Goal: Information Seeking & Learning: Learn about a topic

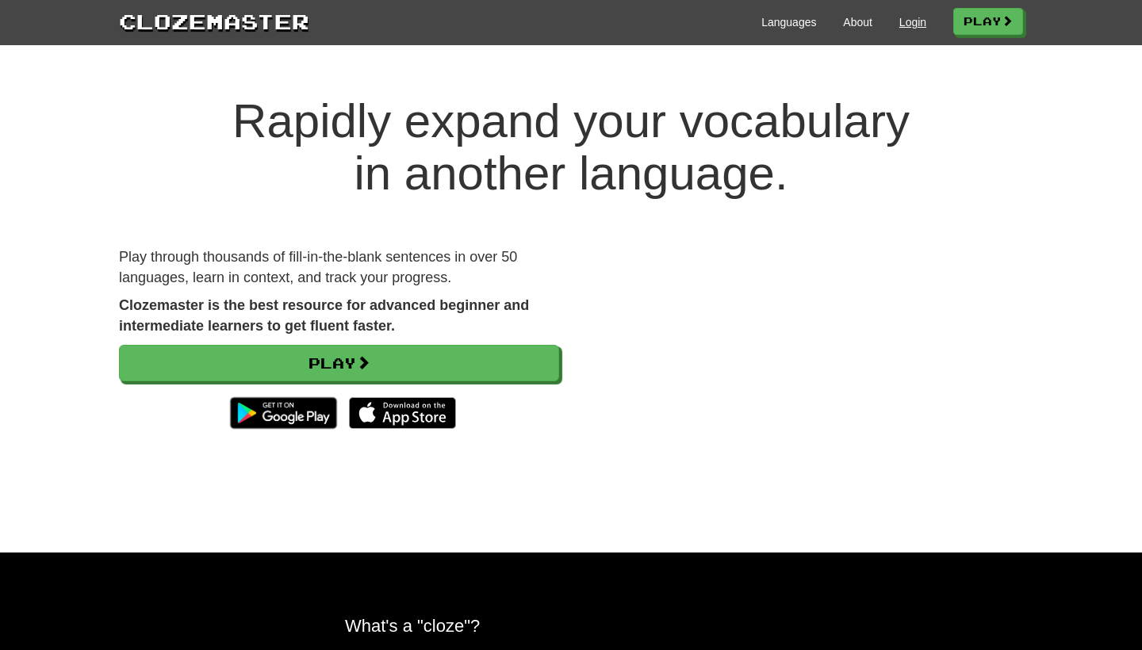
click at [904, 18] on link "Login" at bounding box center [912, 22] width 27 height 16
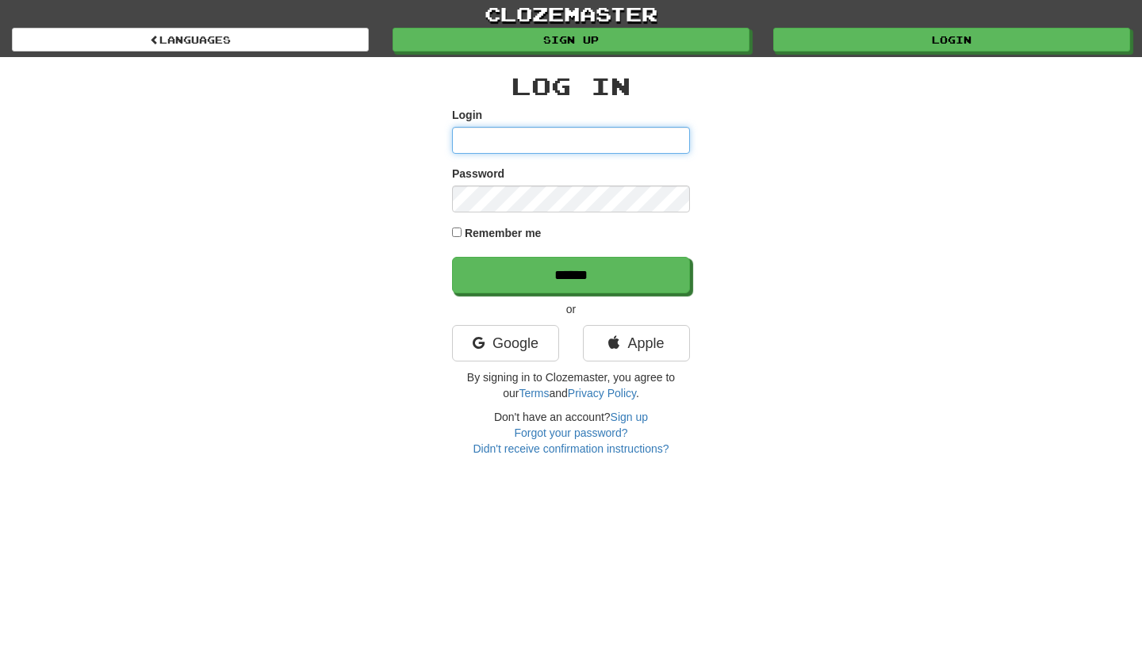
type input "**********"
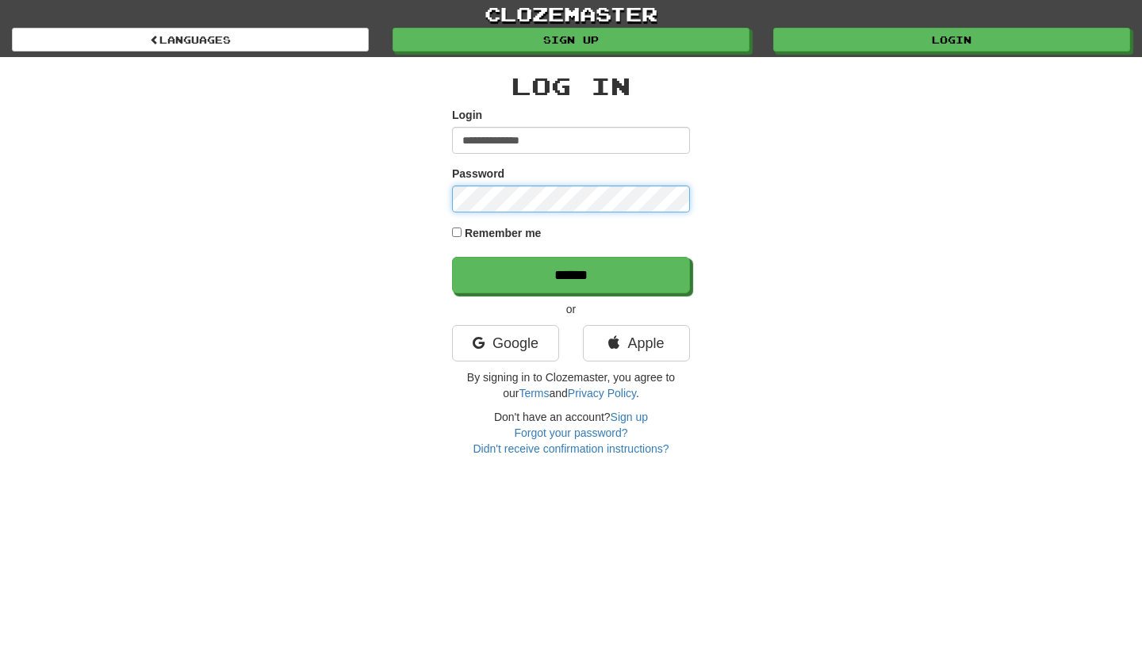
click at [571, 274] on input "******" at bounding box center [571, 275] width 238 height 36
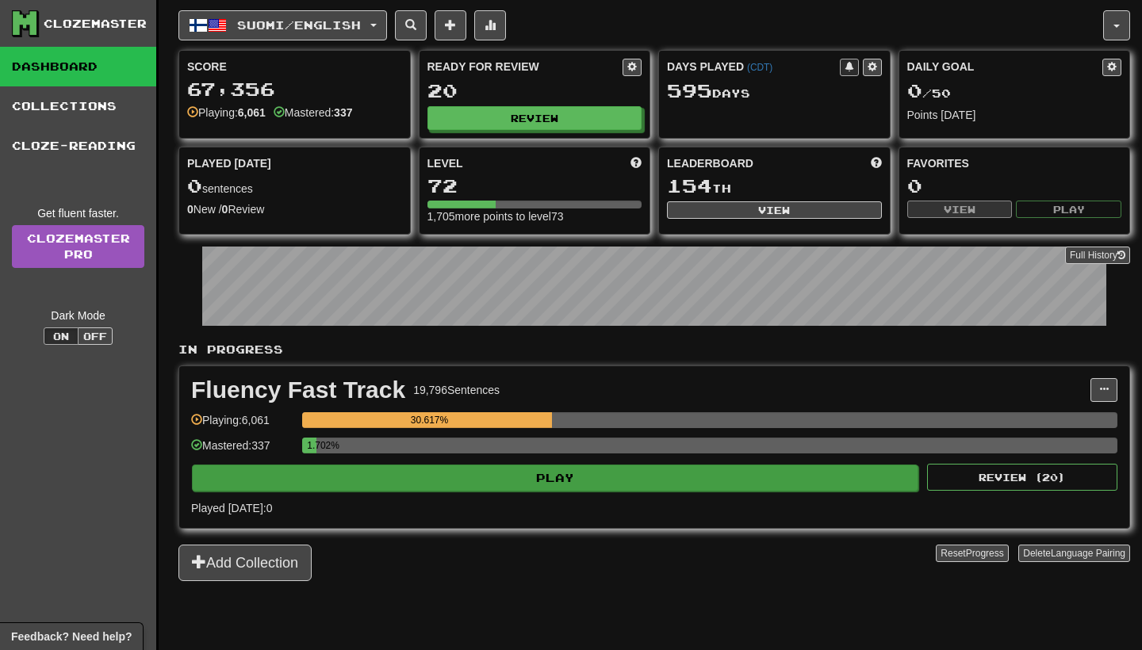
click at [549, 480] on button "Play" at bounding box center [555, 478] width 726 height 27
select select "**"
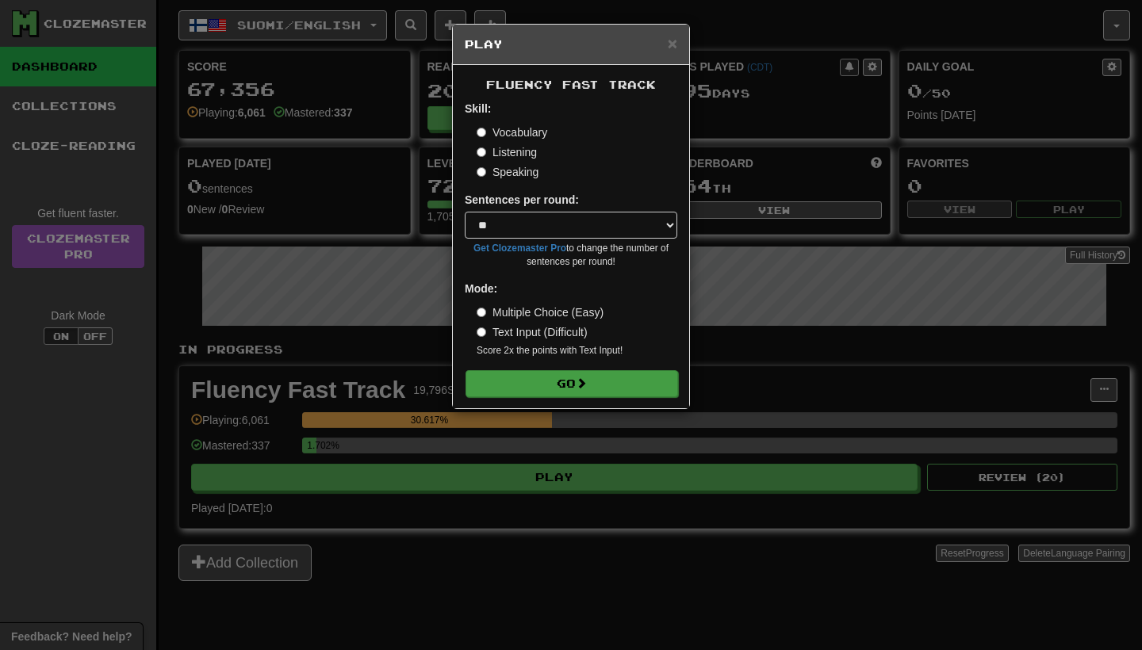
click at [578, 388] on button "Go" at bounding box center [571, 383] width 212 height 27
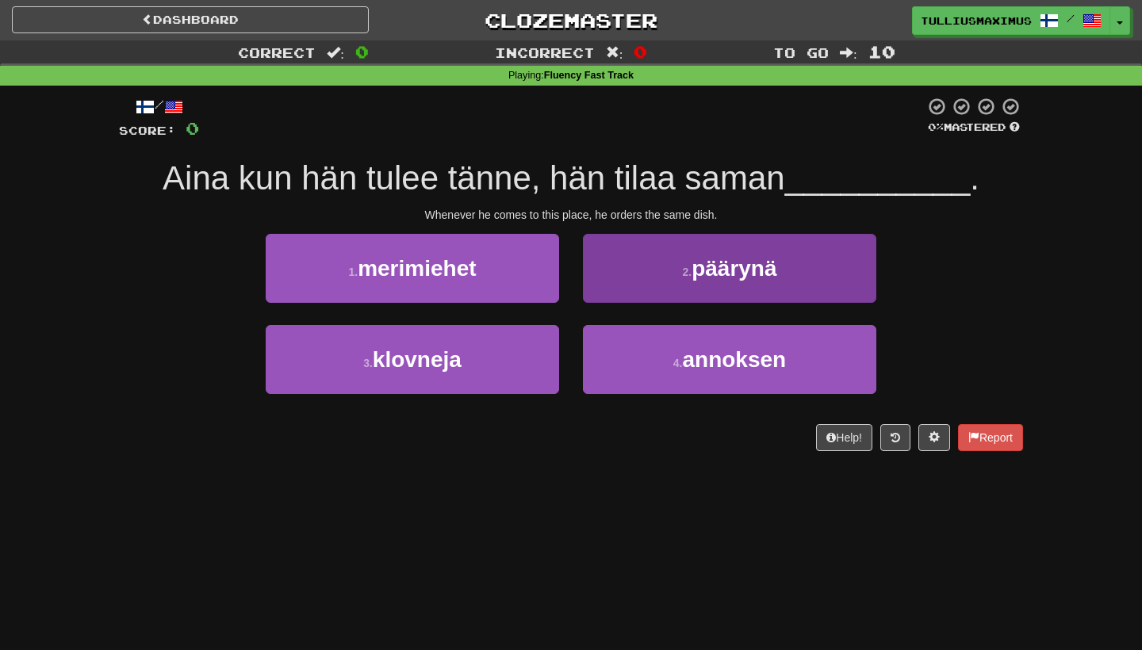
click at [599, 270] on button "2 . päärynä" at bounding box center [729, 268] width 293 height 69
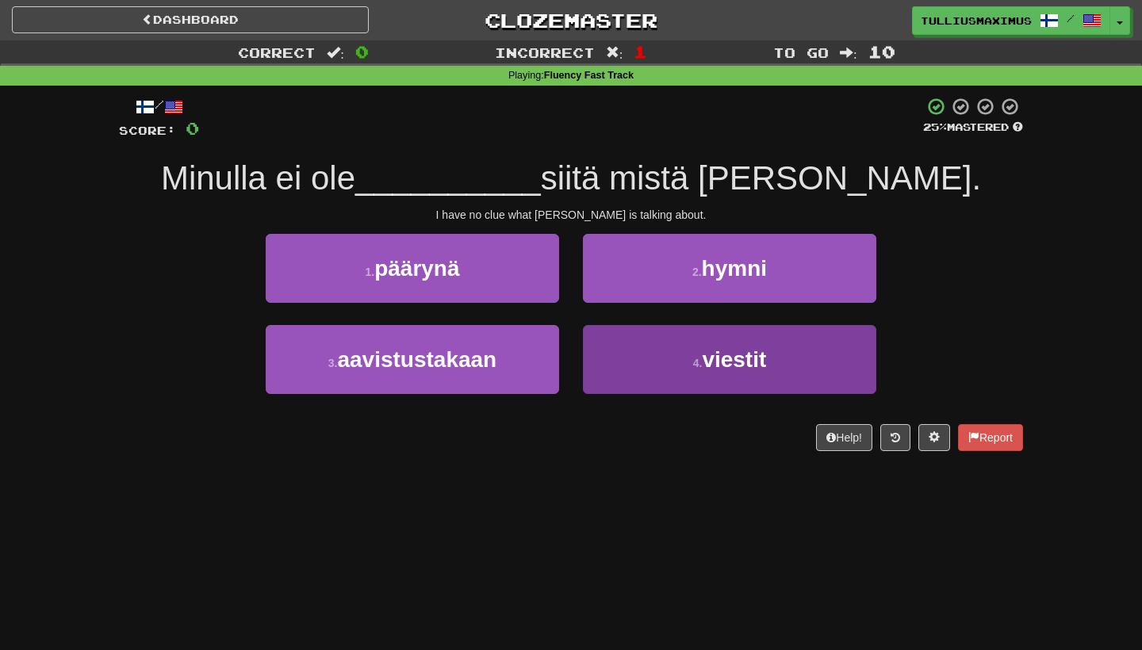
click at [614, 351] on button "4 . viestit" at bounding box center [729, 359] width 293 height 69
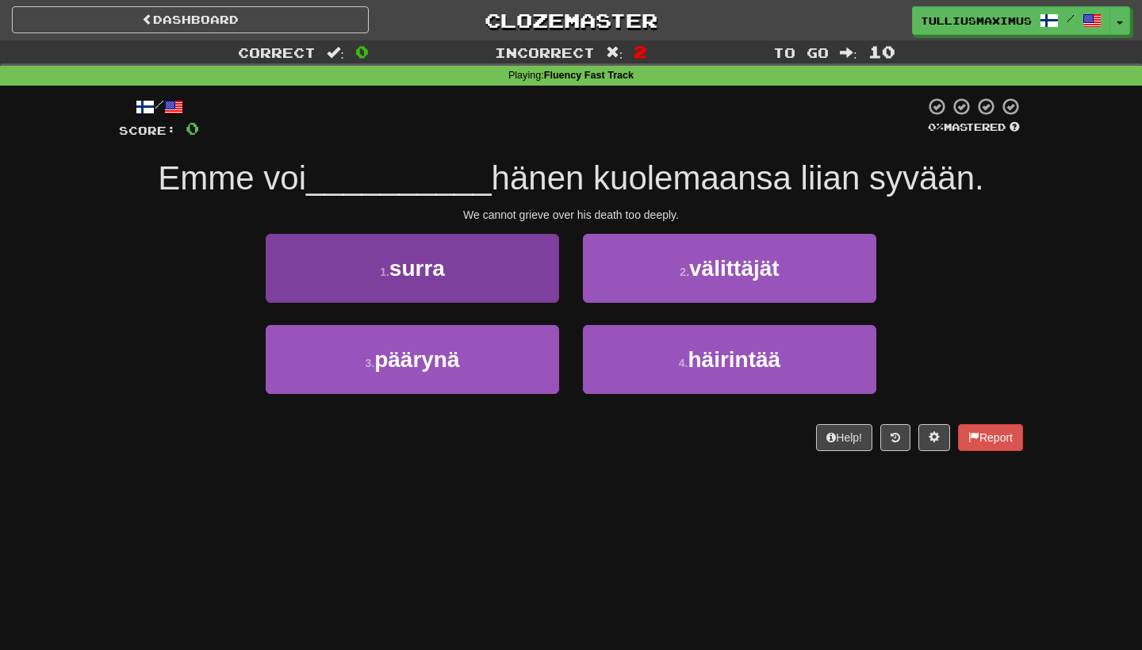
click at [491, 262] on button "1 . surra" at bounding box center [412, 268] width 293 height 69
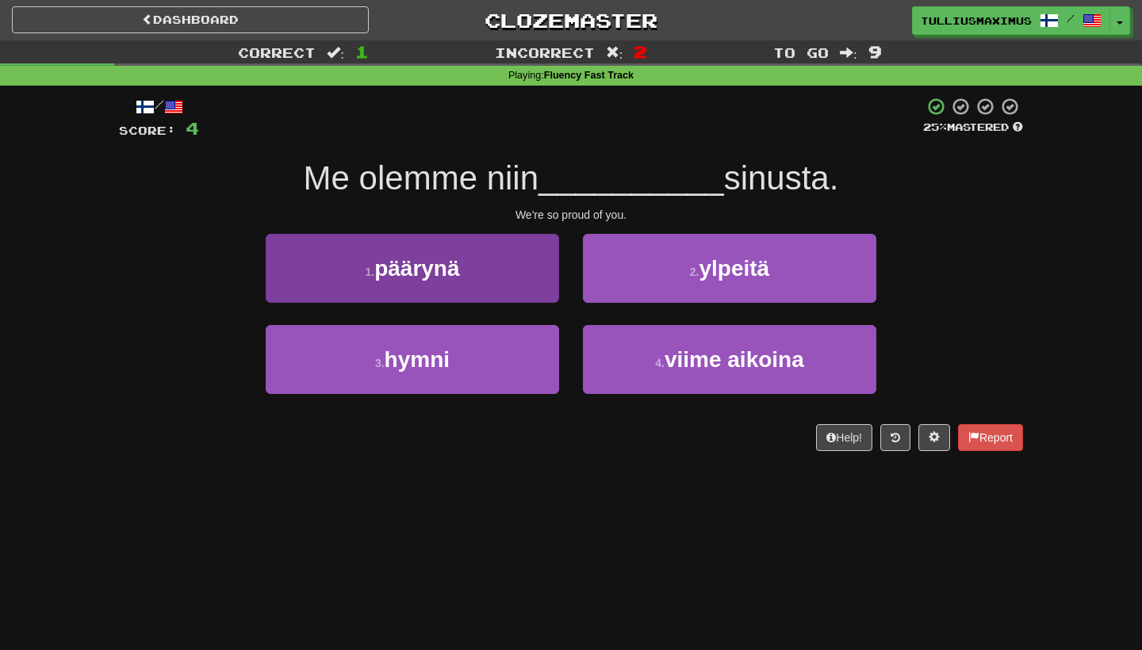
click at [541, 273] on button "1 . päärynä" at bounding box center [412, 268] width 293 height 69
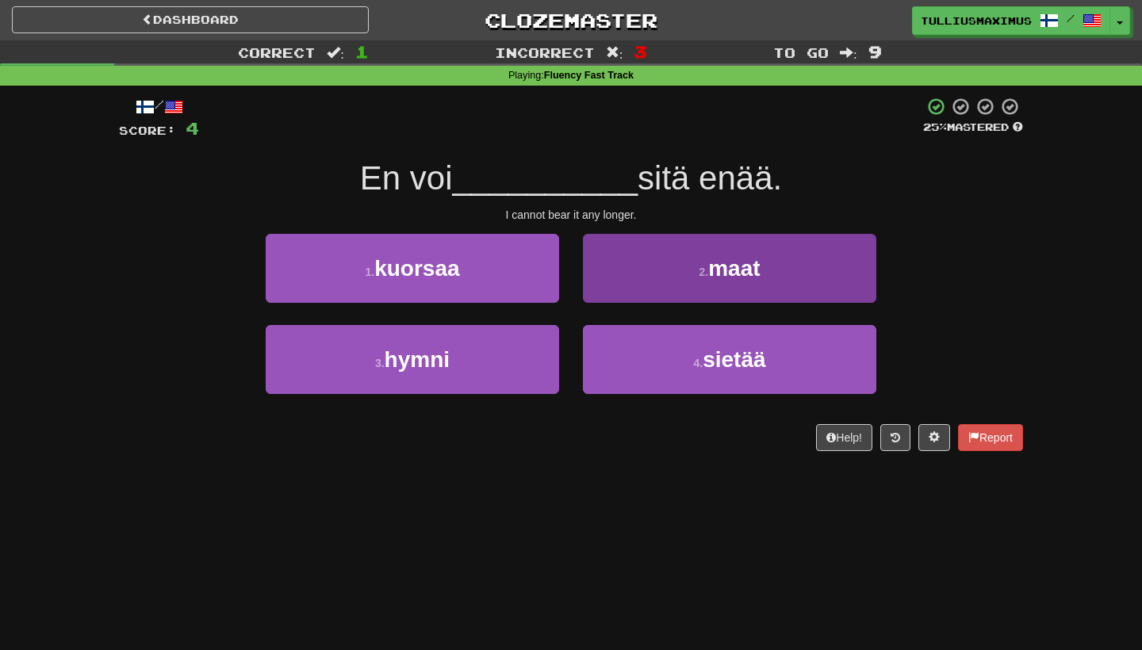
click at [610, 361] on button "4 . sietää" at bounding box center [729, 359] width 293 height 69
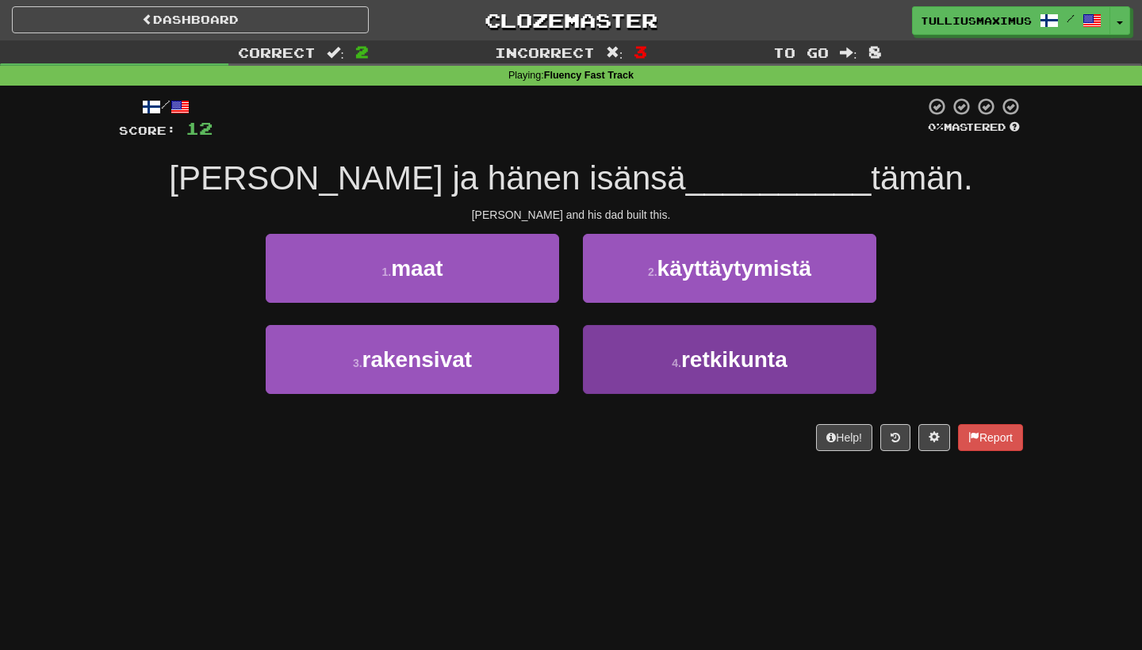
click at [637, 357] on button "4 . retkikunta" at bounding box center [729, 359] width 293 height 69
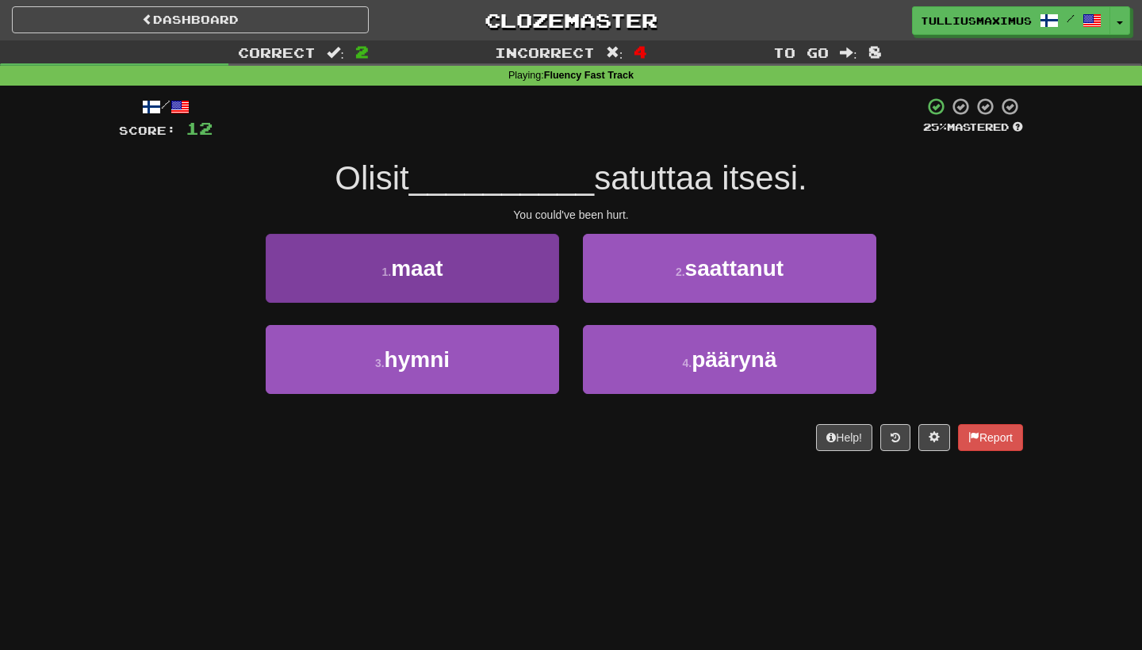
click at [525, 272] on button "1 . maat" at bounding box center [412, 268] width 293 height 69
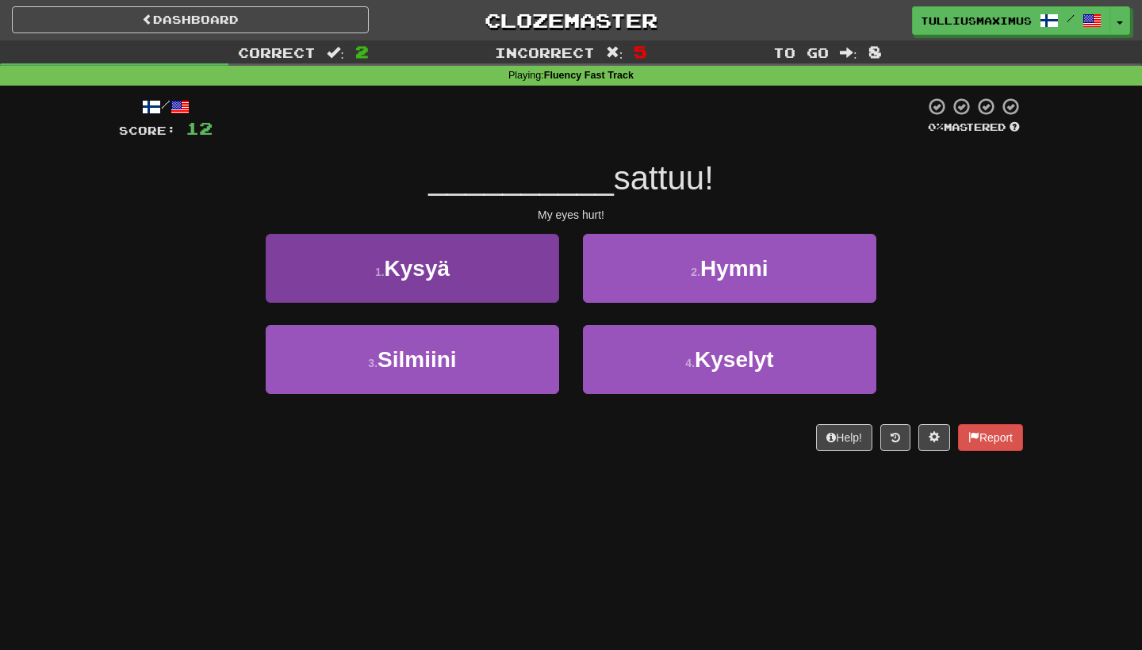
click at [520, 254] on button "1 . Kysyä" at bounding box center [412, 268] width 293 height 69
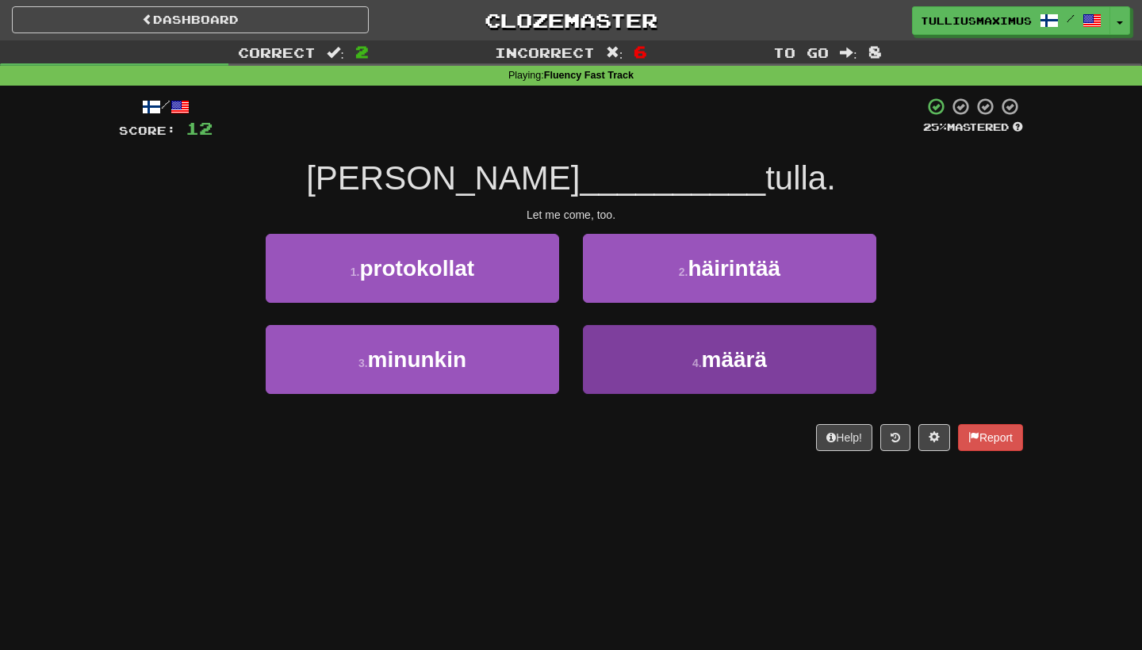
click at [621, 368] on button "4 . määrä" at bounding box center [729, 359] width 293 height 69
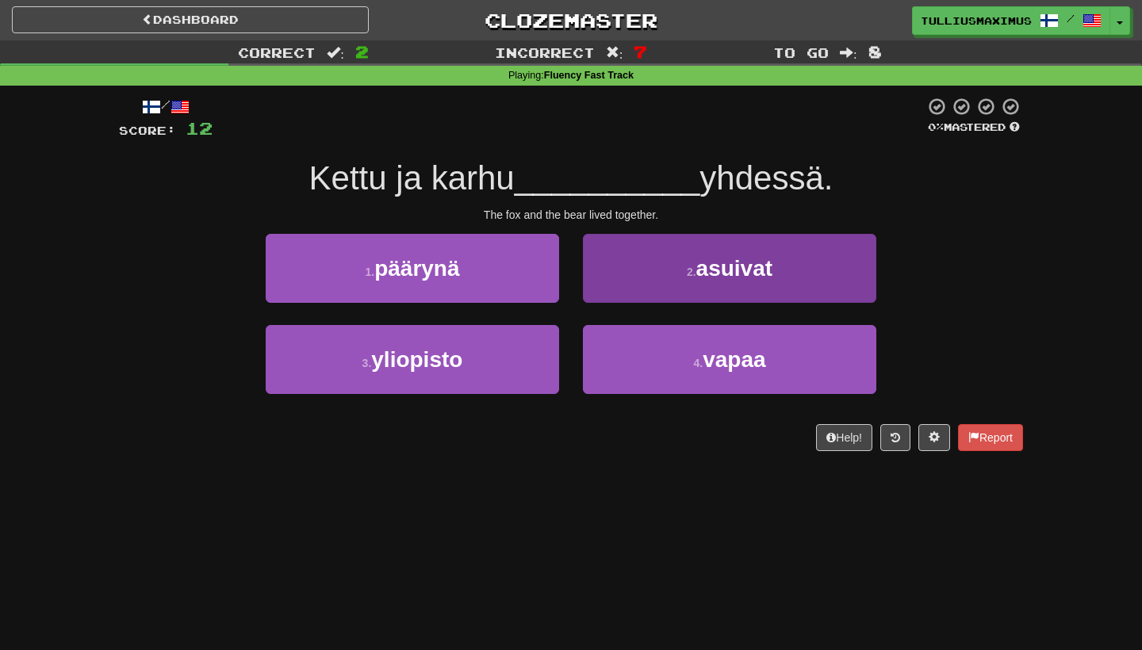
click at [619, 277] on button "2 . asuivat" at bounding box center [729, 268] width 293 height 69
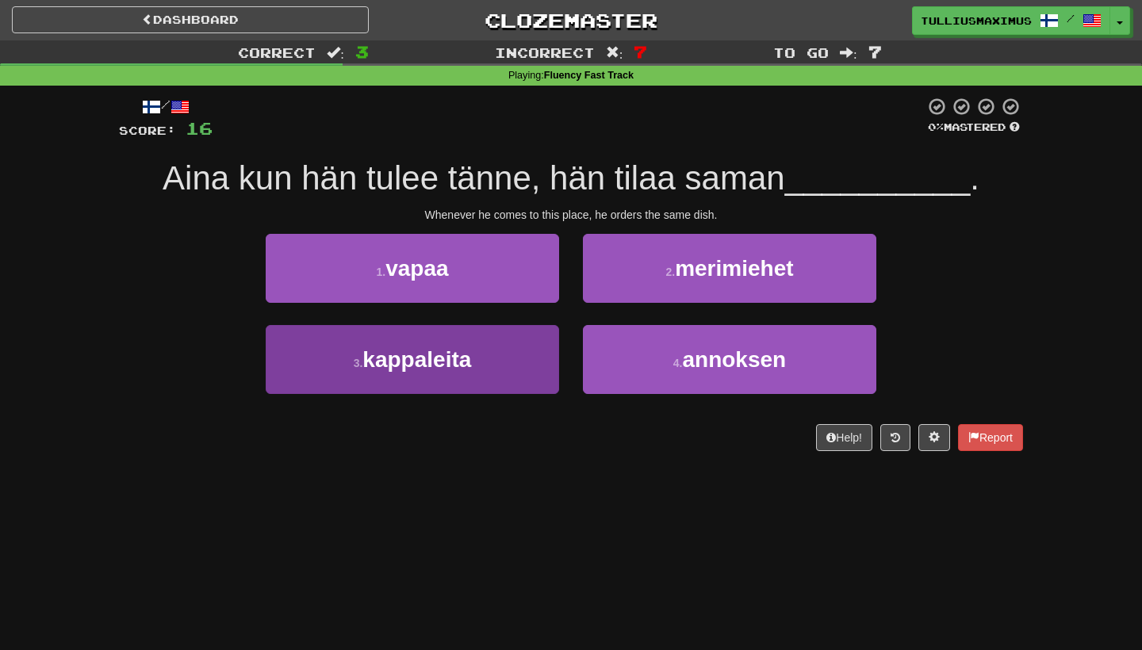
click at [510, 366] on button "3 . kappaleita" at bounding box center [412, 359] width 293 height 69
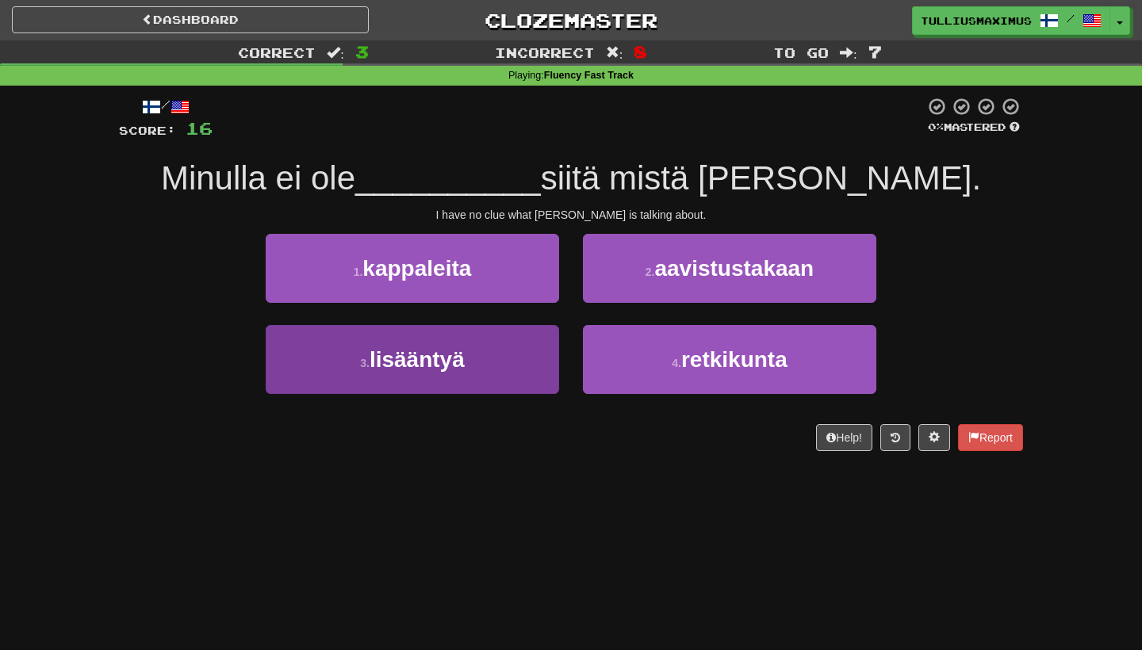
click at [515, 346] on button "3 . lisääntyä" at bounding box center [412, 359] width 293 height 69
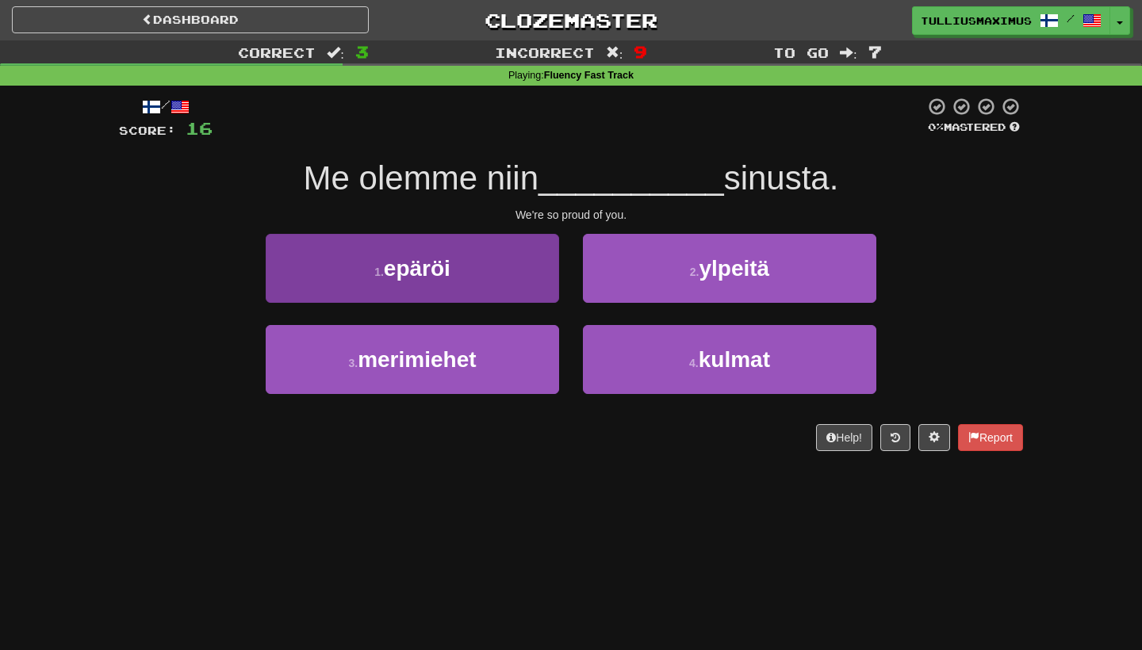
click at [480, 259] on button "1 . epäröi" at bounding box center [412, 268] width 293 height 69
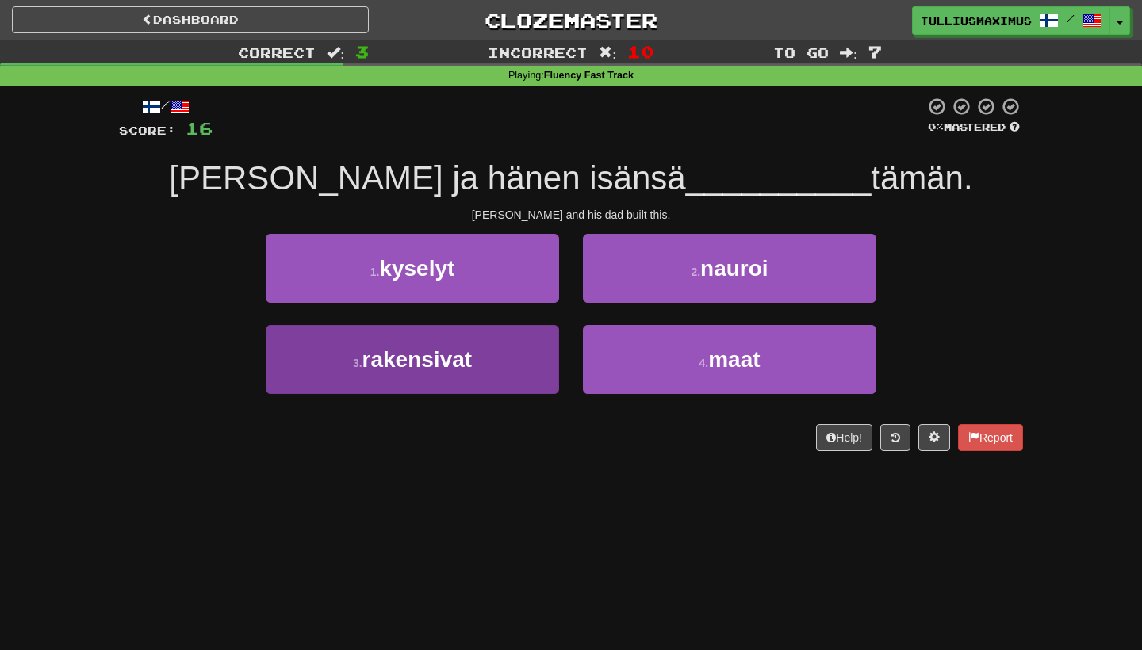
click at [528, 359] on button "3 . rakensivat" at bounding box center [412, 359] width 293 height 69
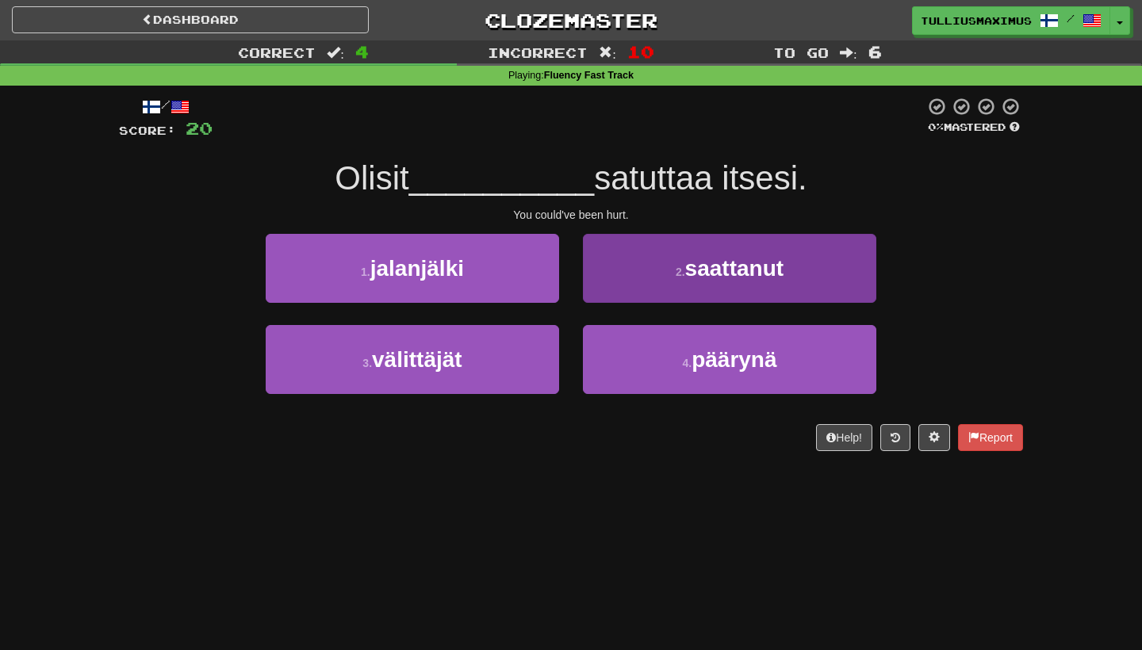
click at [630, 360] on button "4 . päärynä" at bounding box center [729, 359] width 293 height 69
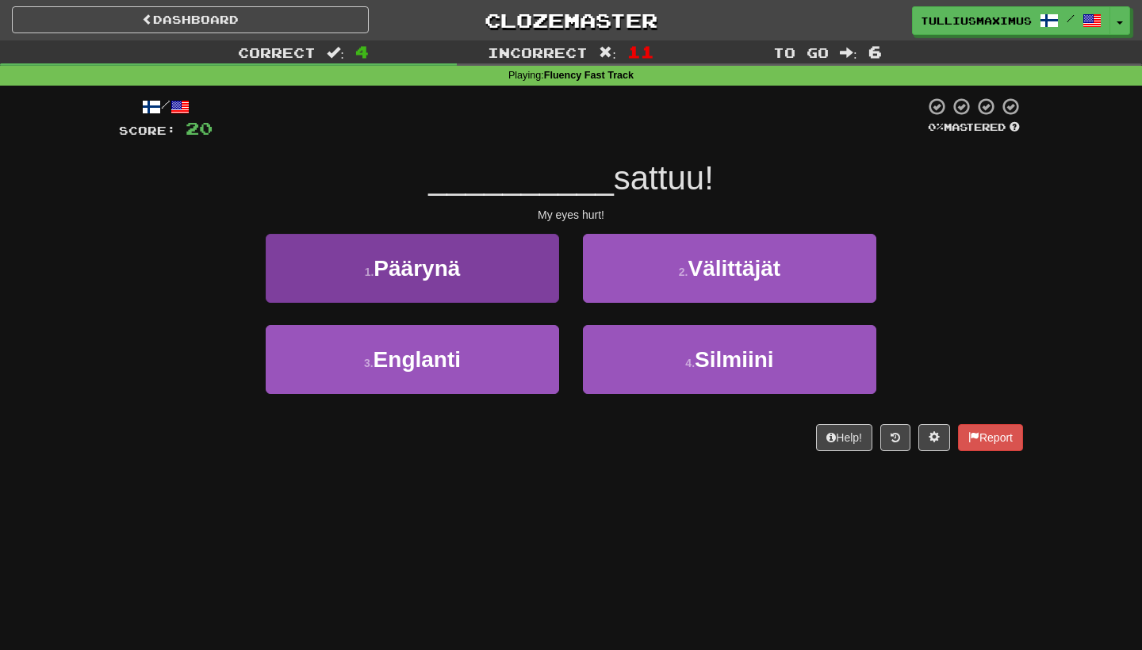
click at [503, 286] on button "1 . Päärynä" at bounding box center [412, 268] width 293 height 69
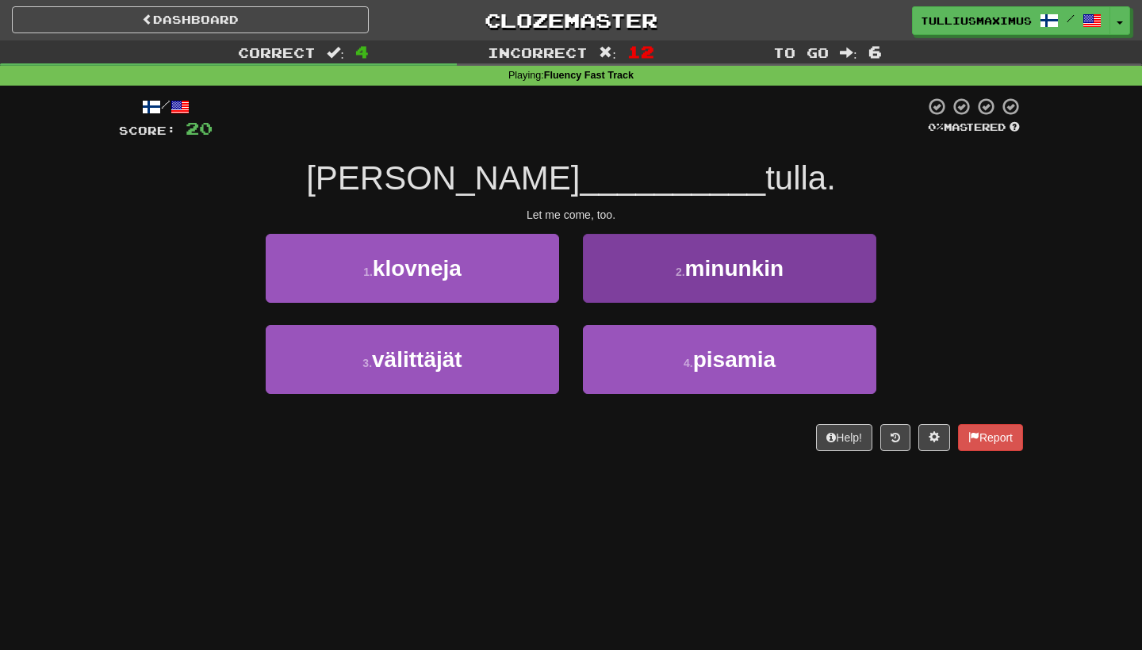
click at [621, 284] on button "2 . minunkin" at bounding box center [729, 268] width 293 height 69
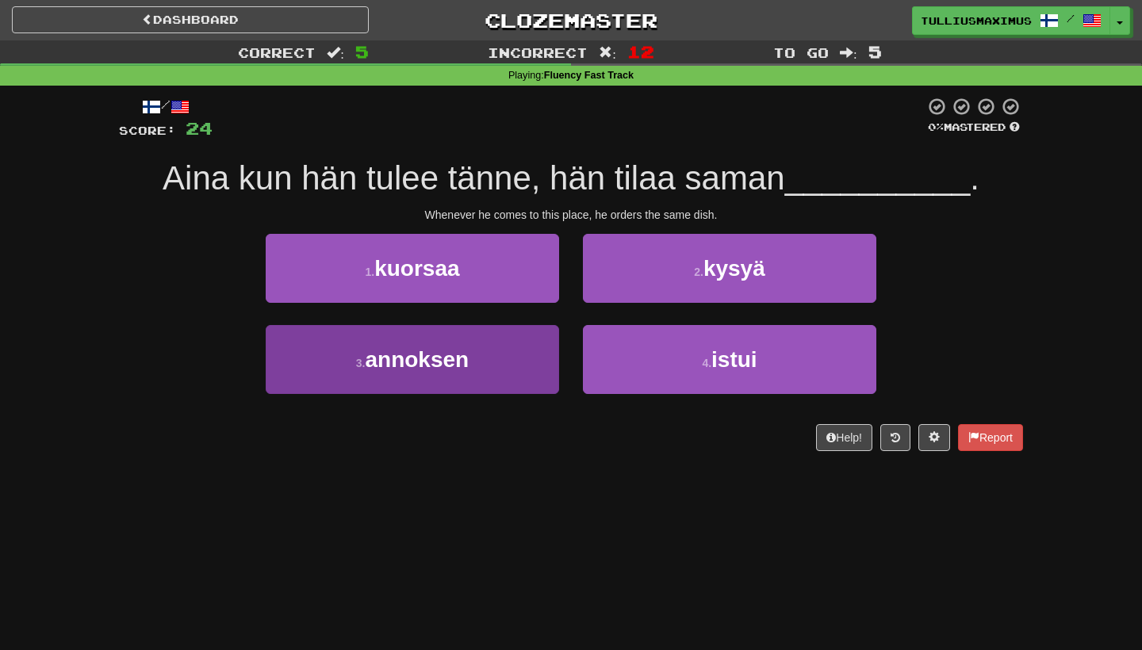
click at [533, 364] on button "3 . annoksen" at bounding box center [412, 359] width 293 height 69
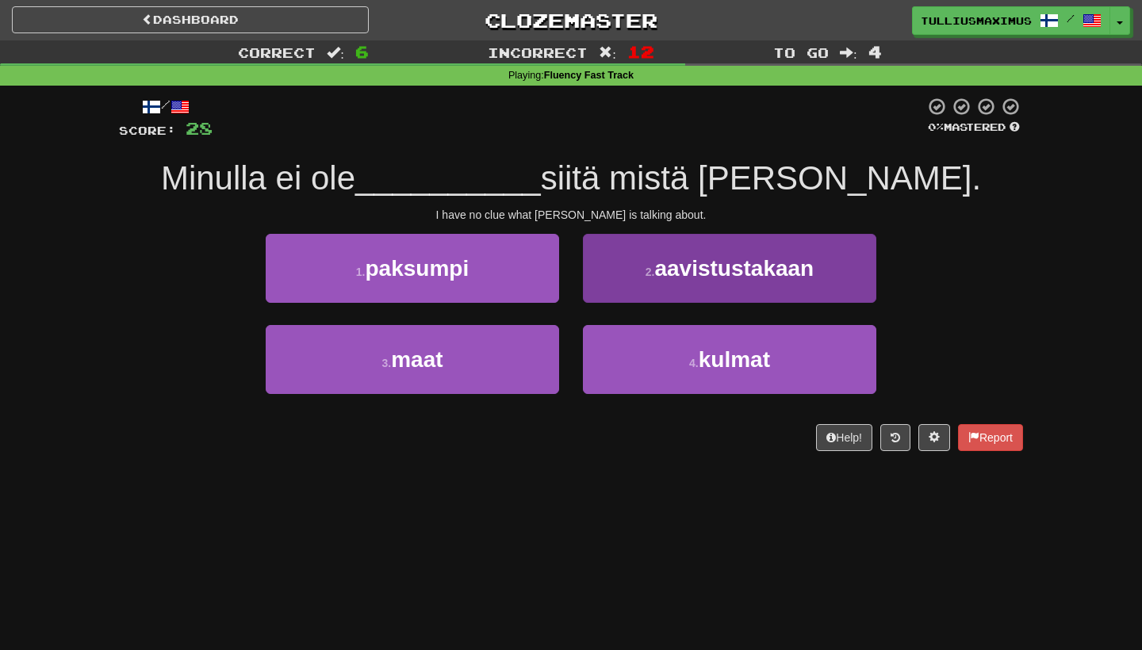
click at [641, 285] on button "2 . aavistustakaan" at bounding box center [729, 268] width 293 height 69
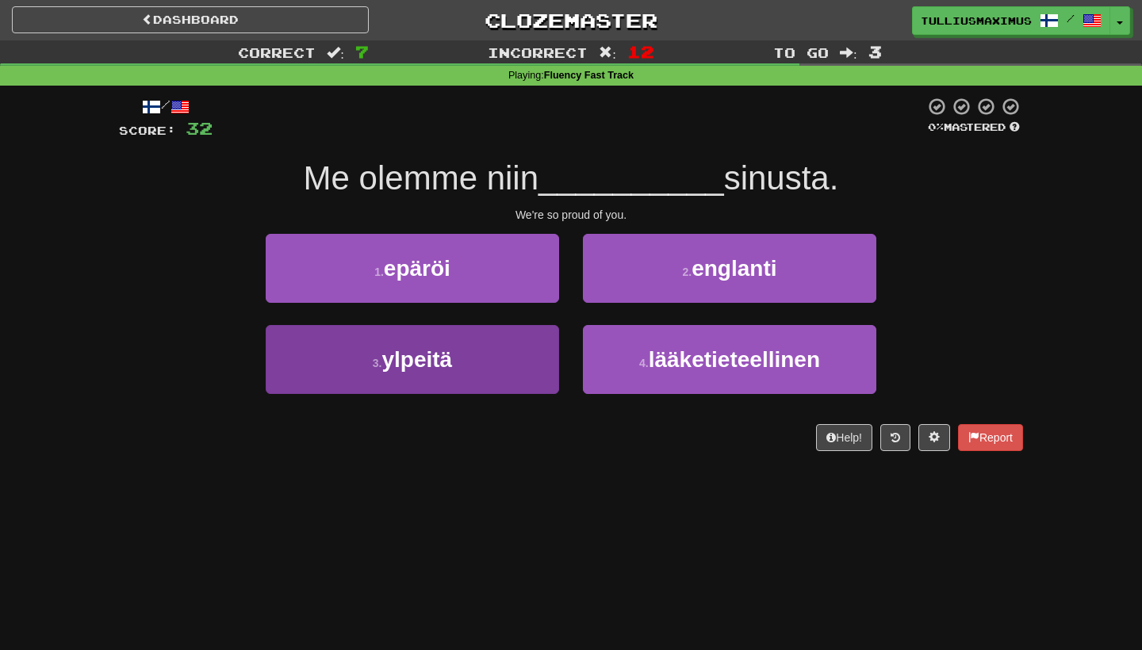
click at [499, 383] on button "3 . ylpeitä" at bounding box center [412, 359] width 293 height 69
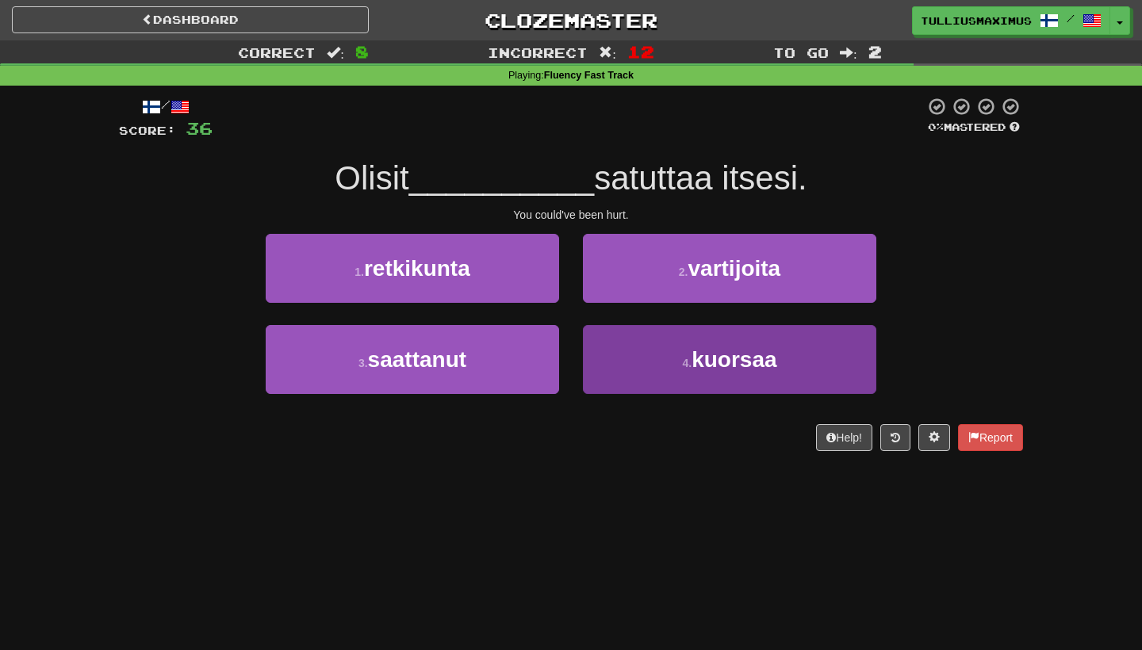
click at [617, 353] on button "4 . kuorsaa" at bounding box center [729, 359] width 293 height 69
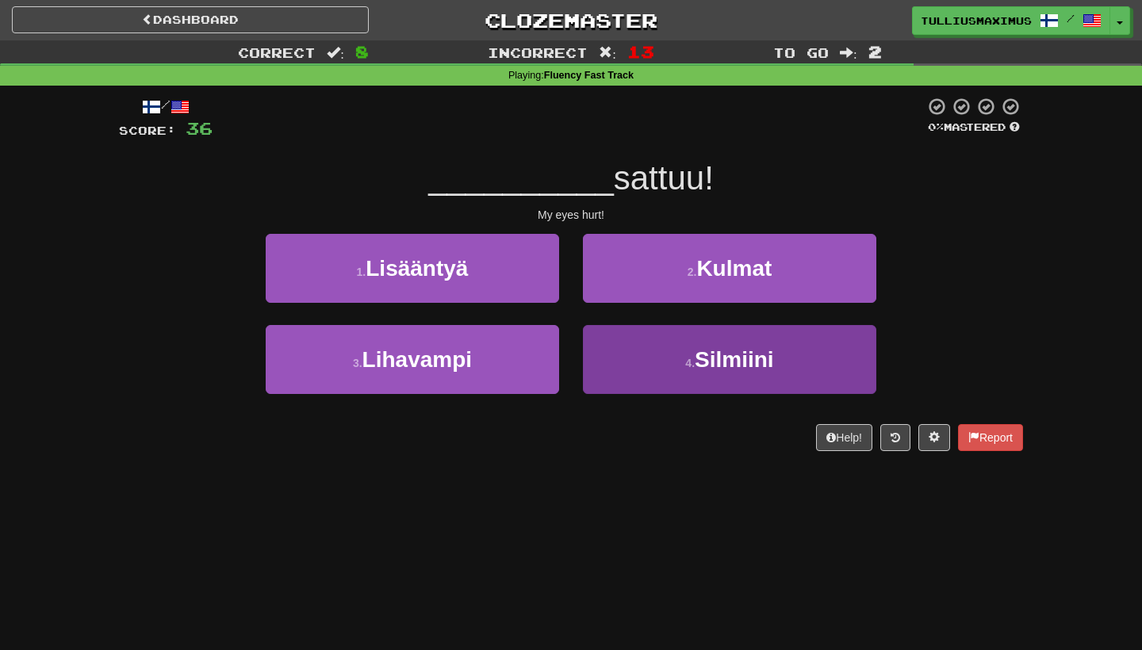
click at [622, 367] on button "4 . Silmiini" at bounding box center [729, 359] width 293 height 69
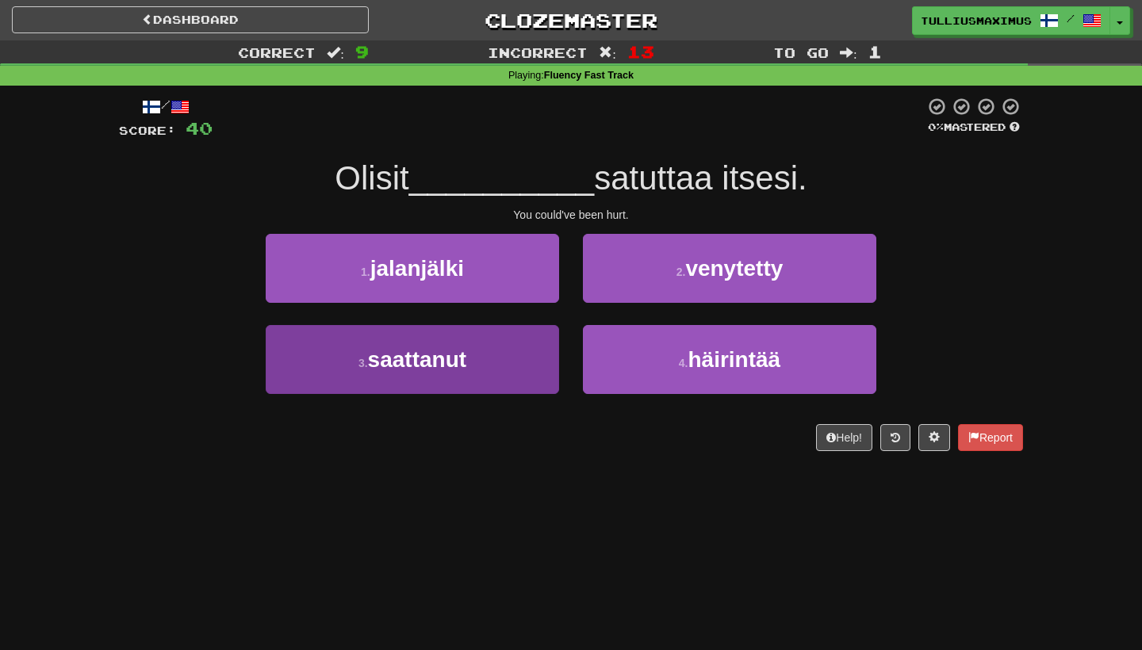
click at [504, 359] on button "3 . saattanut" at bounding box center [412, 359] width 293 height 69
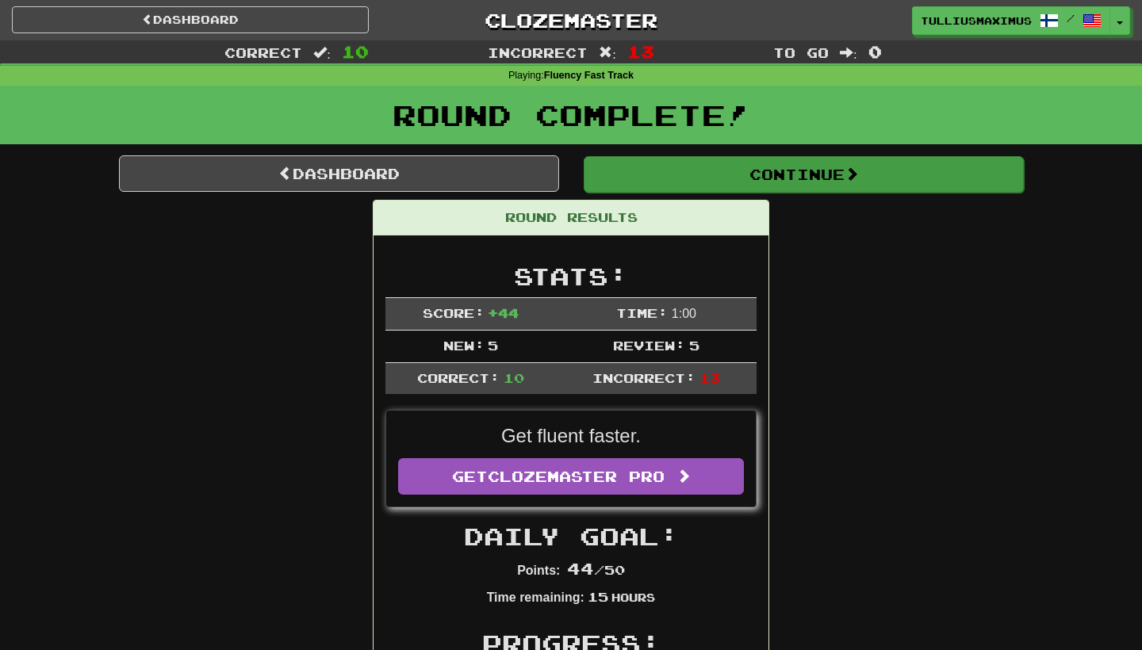
click at [627, 166] on button "Continue" at bounding box center [803, 174] width 440 height 36
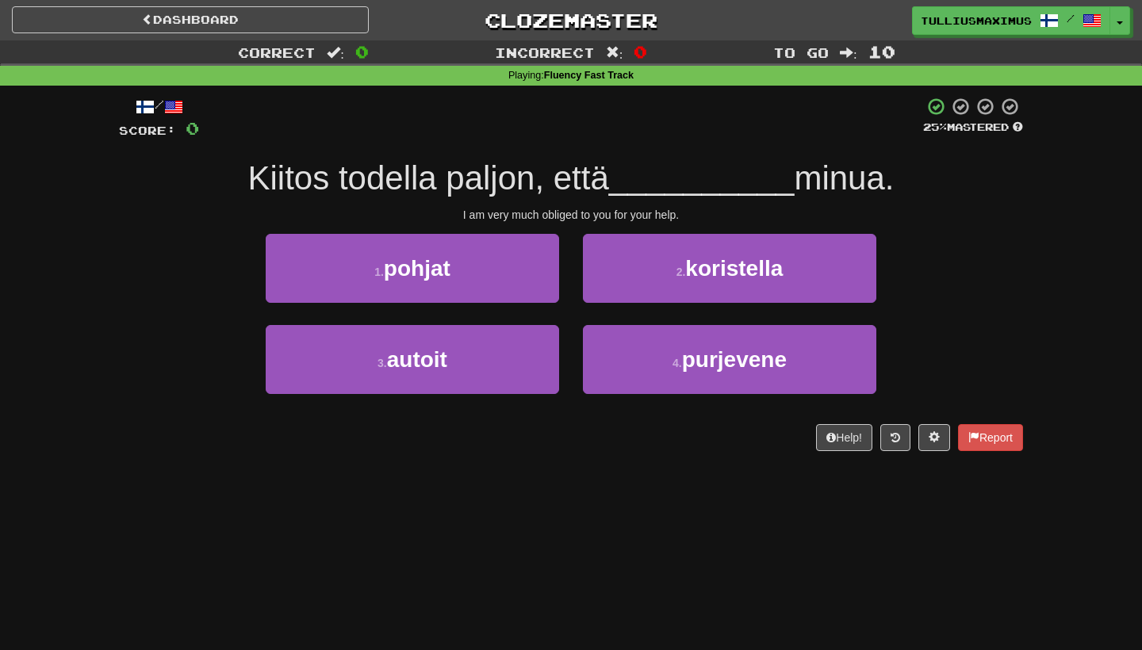
click at [228, 37] on div "Dashboard Clozemaster tulliusmaximus / Toggle Dropdown Dashboard Leaderboard Ac…" at bounding box center [571, 20] width 1118 height 40
click at [228, 25] on link "Dashboard" at bounding box center [190, 19] width 357 height 27
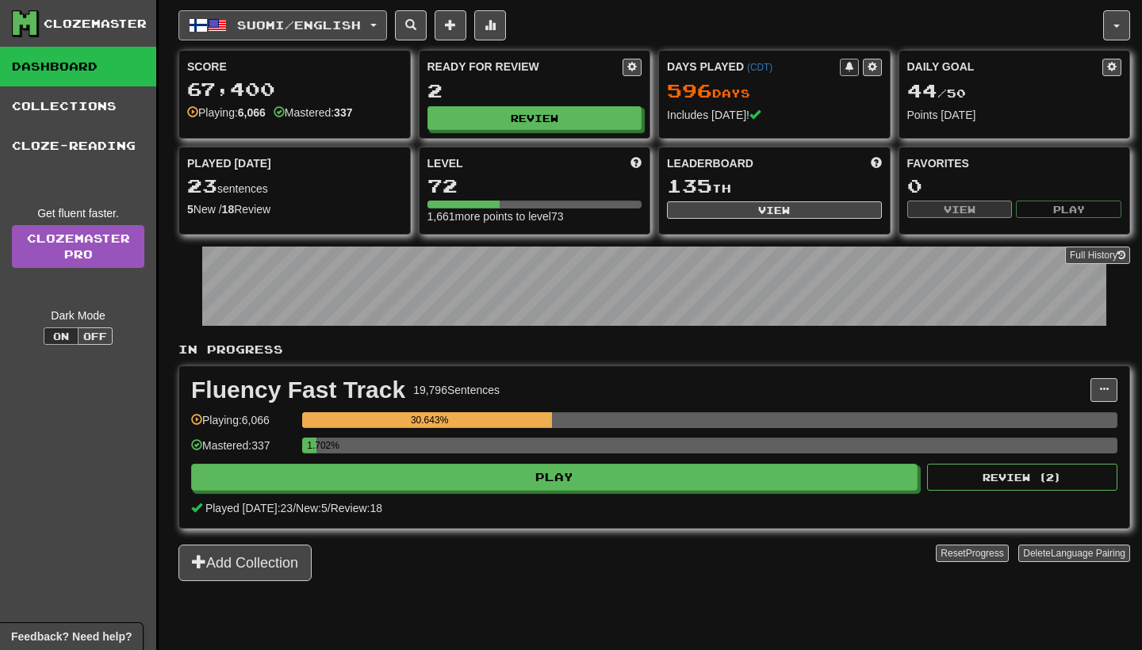
click at [277, 33] on button "Suomi / English" at bounding box center [282, 25] width 208 height 30
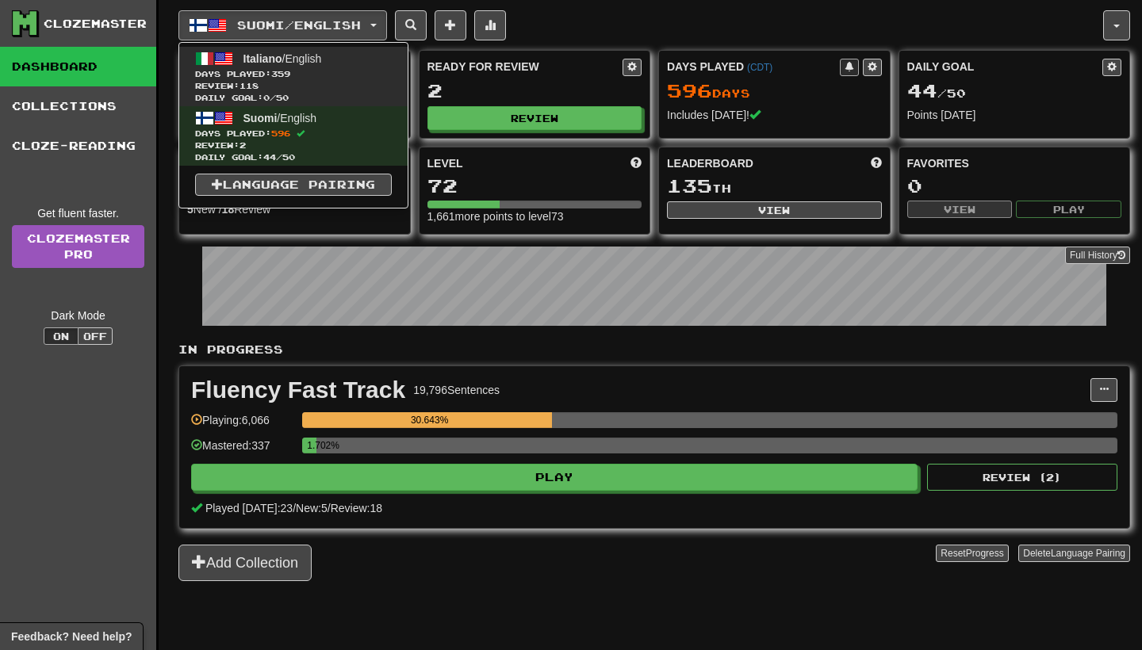
click at [277, 78] on span "Days Played: 359" at bounding box center [293, 74] width 197 height 12
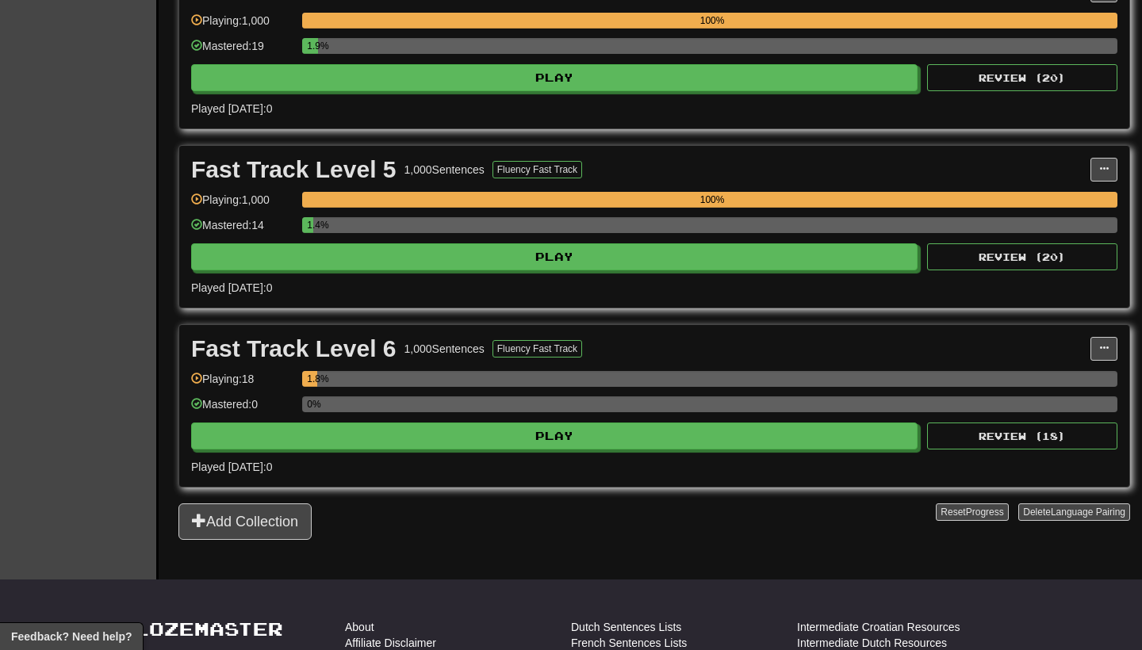
scroll to position [998, 0]
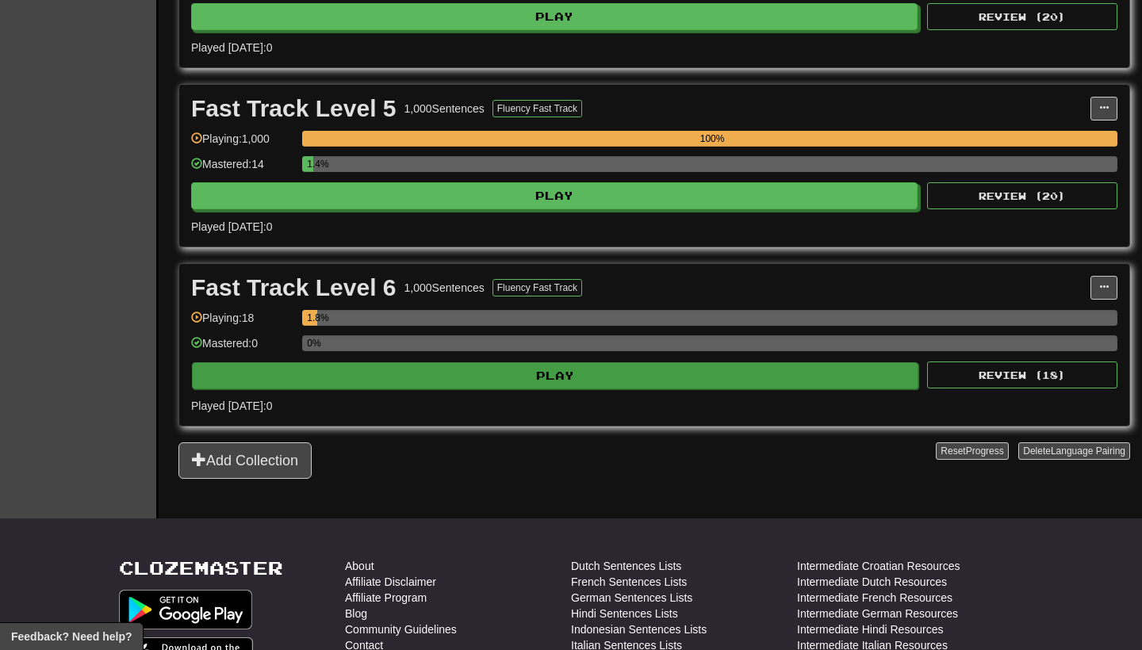
click at [593, 387] on button "Play" at bounding box center [555, 375] width 726 height 27
select select "**"
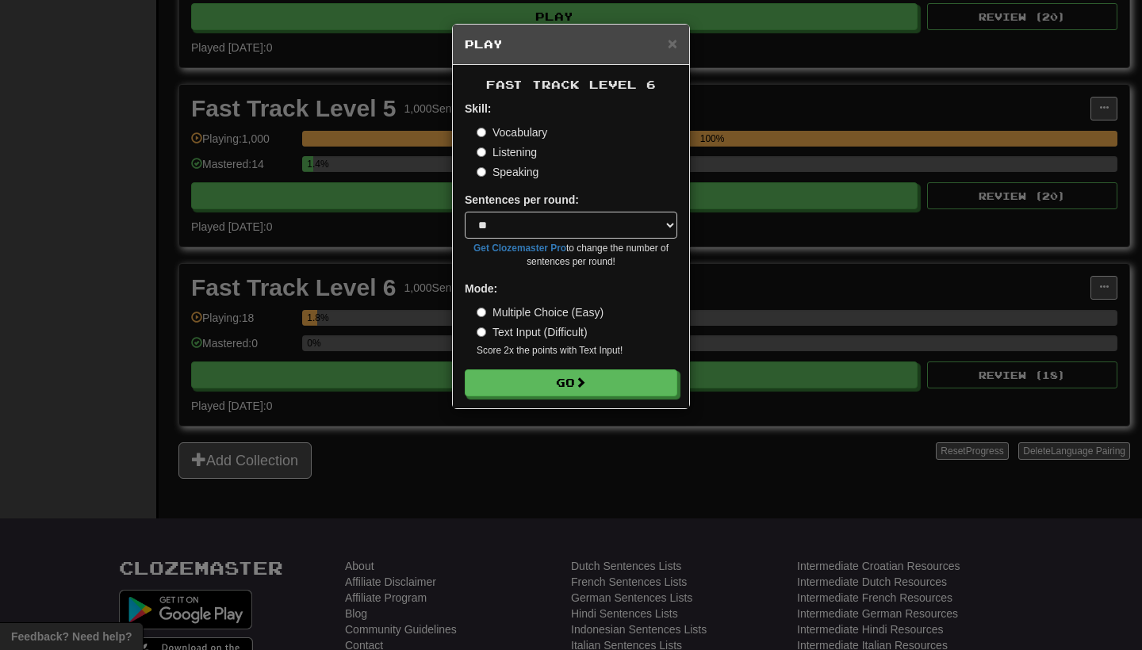
click at [595, 363] on form "Skill: Vocabulary Listening Speaking Sentences per round: * ** ** ** ** ** *** …" at bounding box center [571, 249] width 212 height 296
click at [595, 377] on button "Go" at bounding box center [571, 383] width 212 height 27
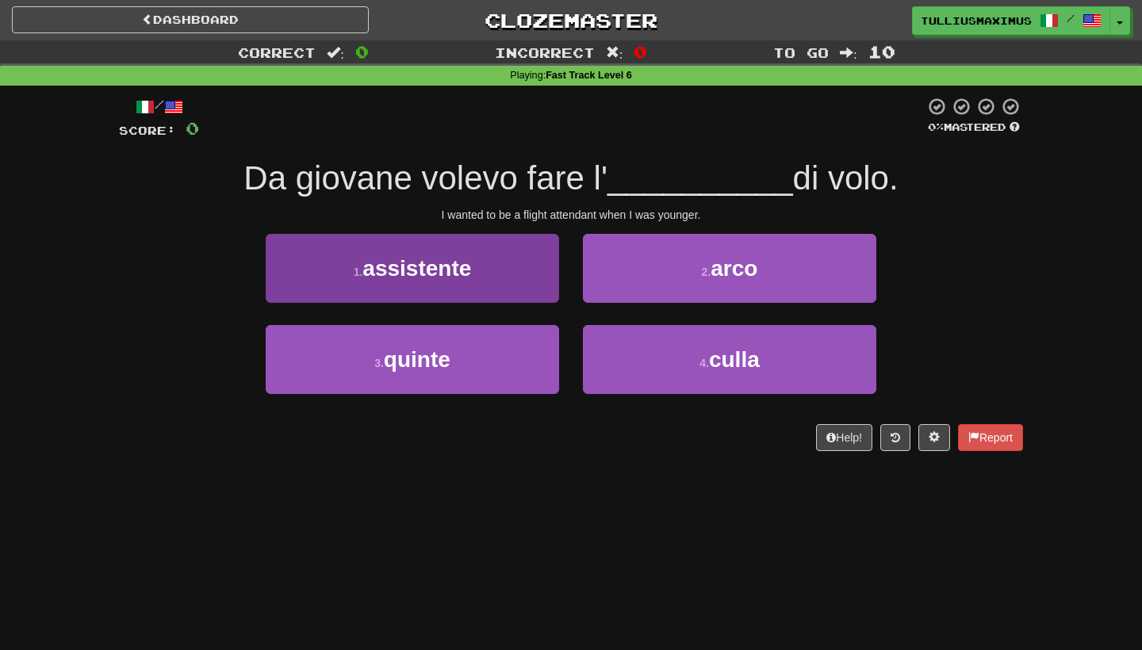
click at [521, 259] on button "1 . assistente" at bounding box center [412, 268] width 293 height 69
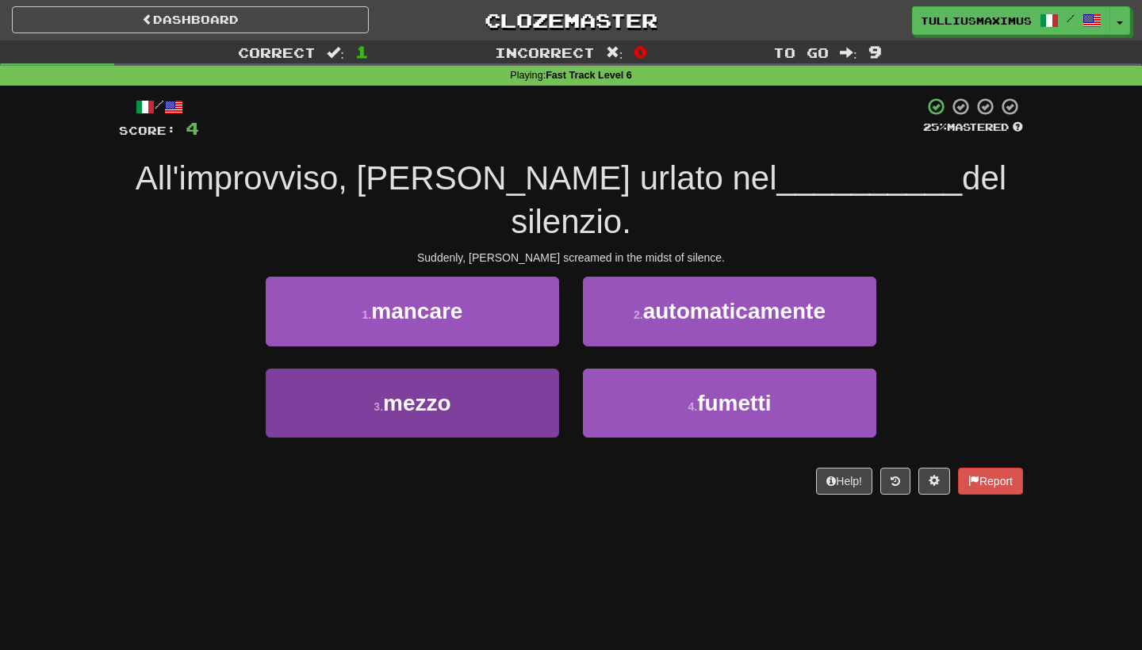
click at [505, 369] on button "3 . mezzo" at bounding box center [412, 403] width 293 height 69
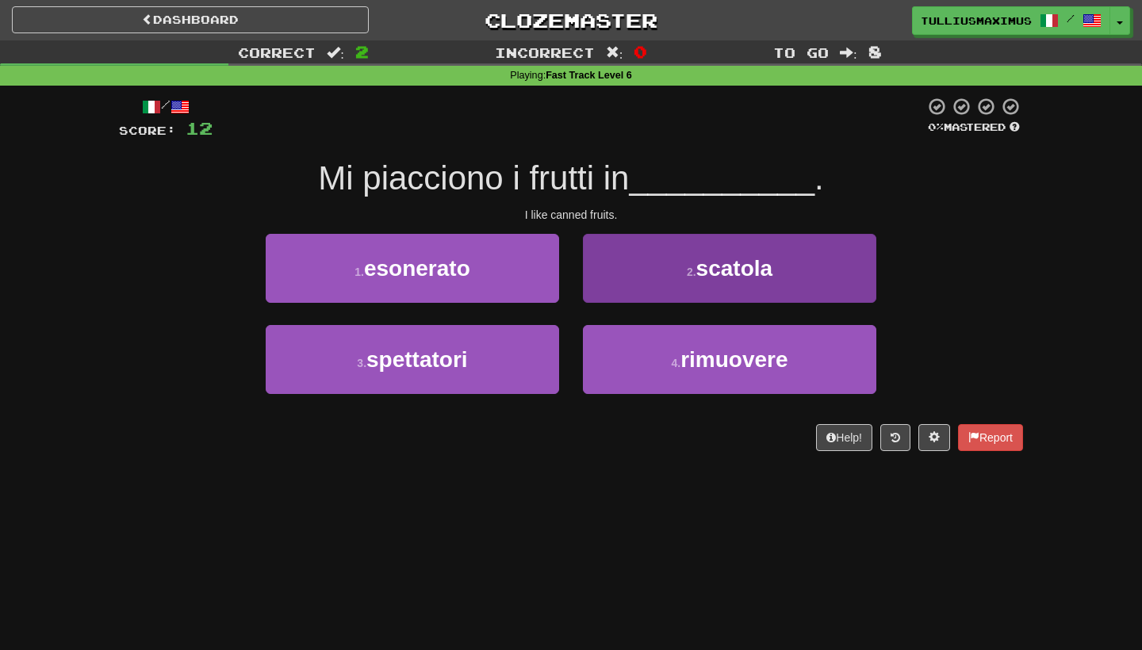
click at [621, 263] on button "2 . scatola" at bounding box center [729, 268] width 293 height 69
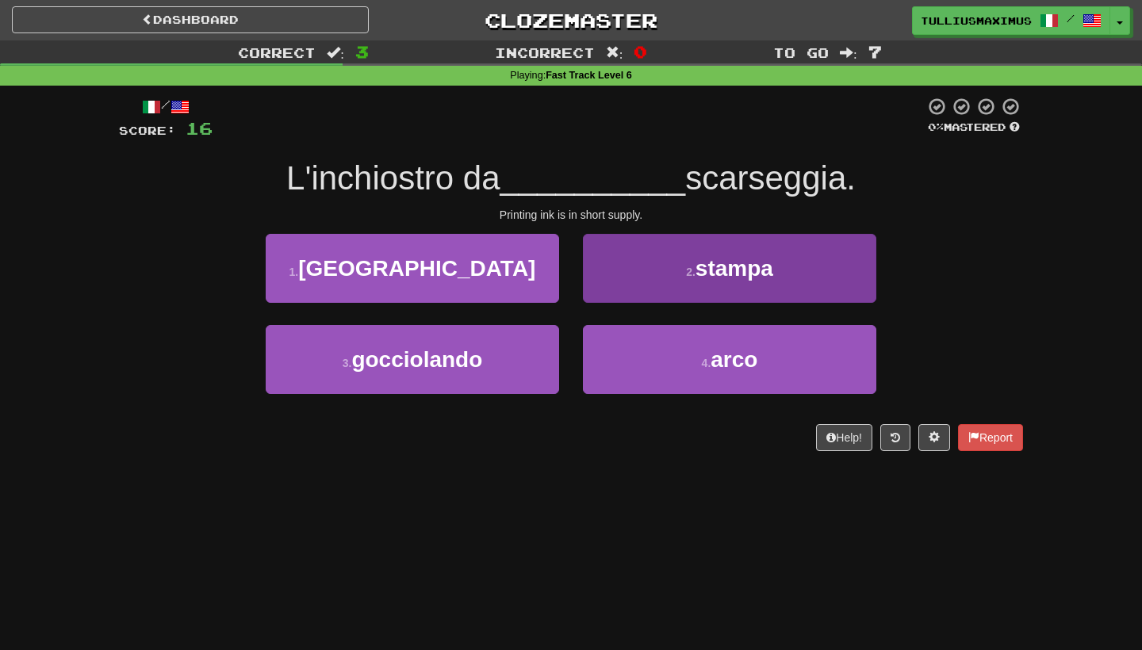
click at [658, 287] on button "2 . stampa" at bounding box center [729, 268] width 293 height 69
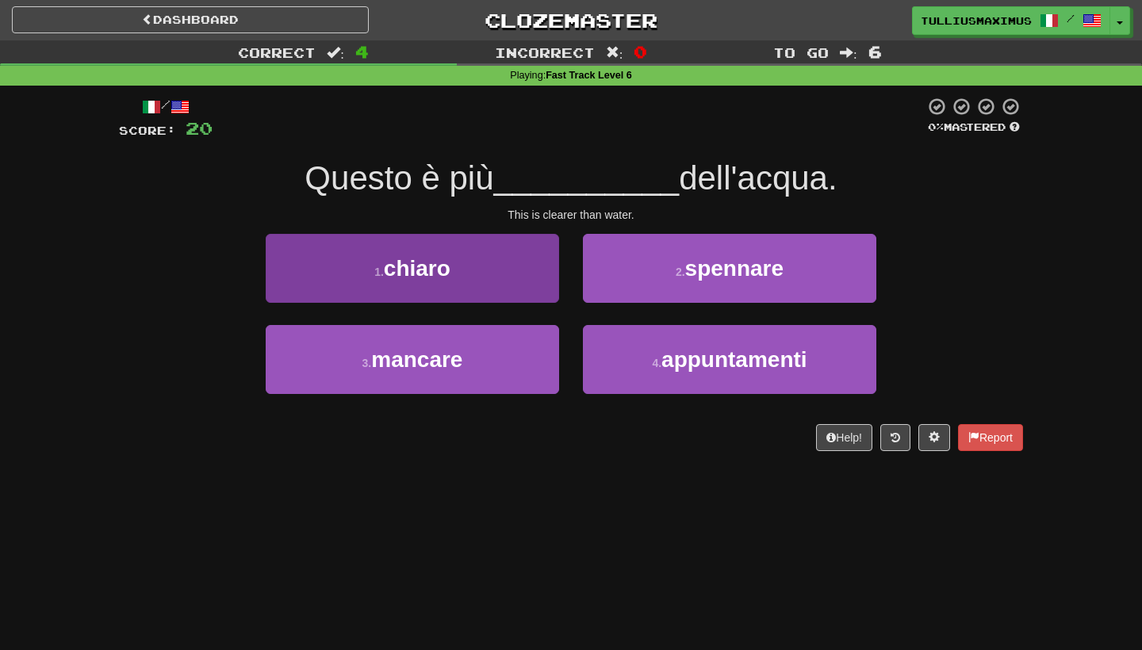
click at [547, 278] on button "1 . chiaro" at bounding box center [412, 268] width 293 height 69
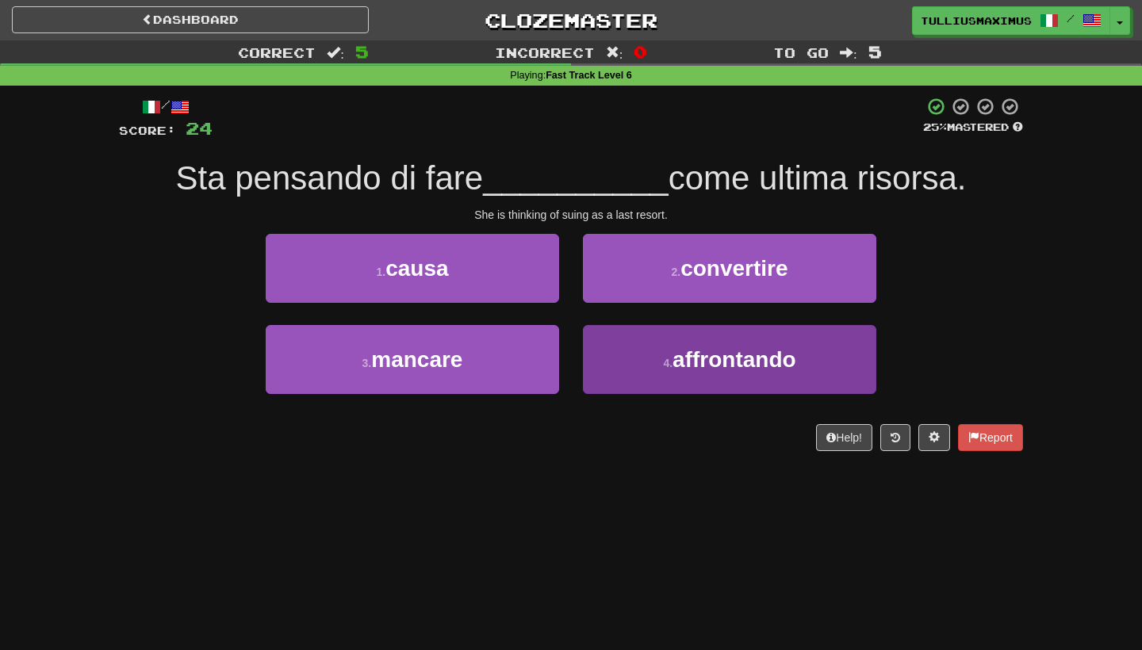
click at [650, 359] on button "4 . affrontando" at bounding box center [729, 359] width 293 height 69
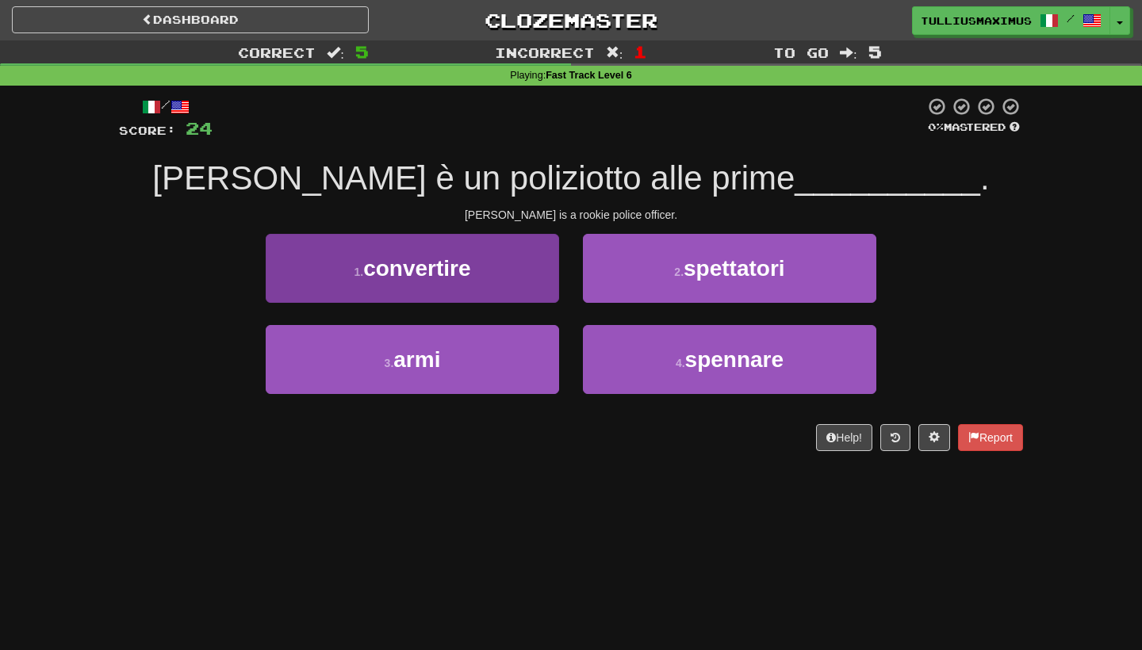
click at [524, 346] on button "3 . armi" at bounding box center [412, 359] width 293 height 69
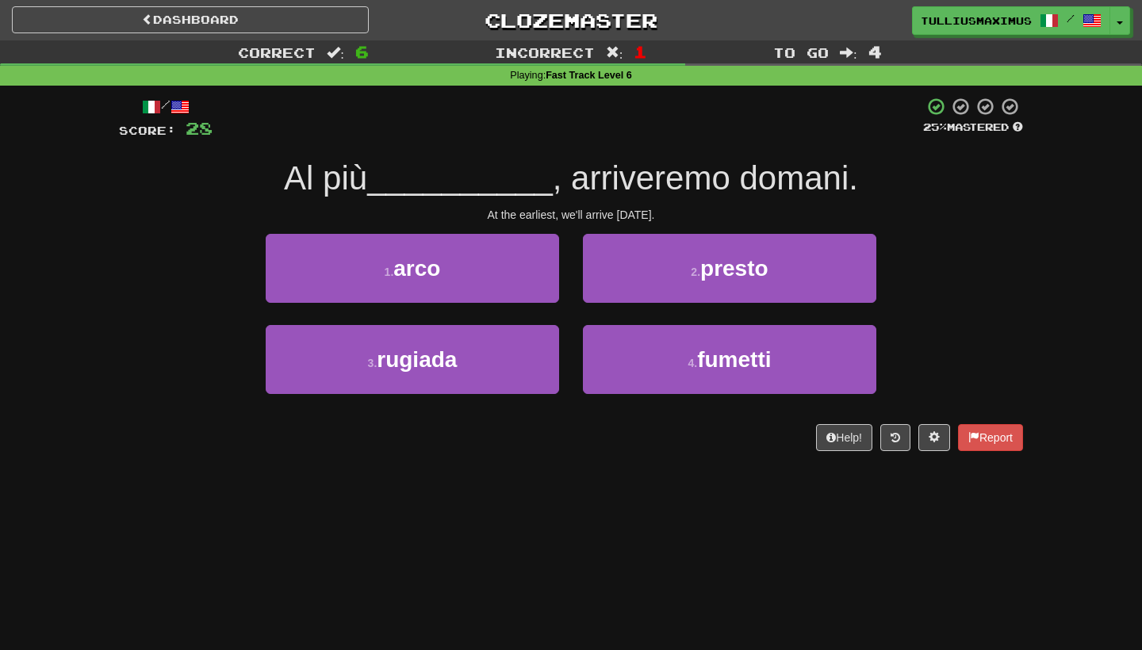
click at [652, 279] on button "2 . presto" at bounding box center [729, 268] width 293 height 69
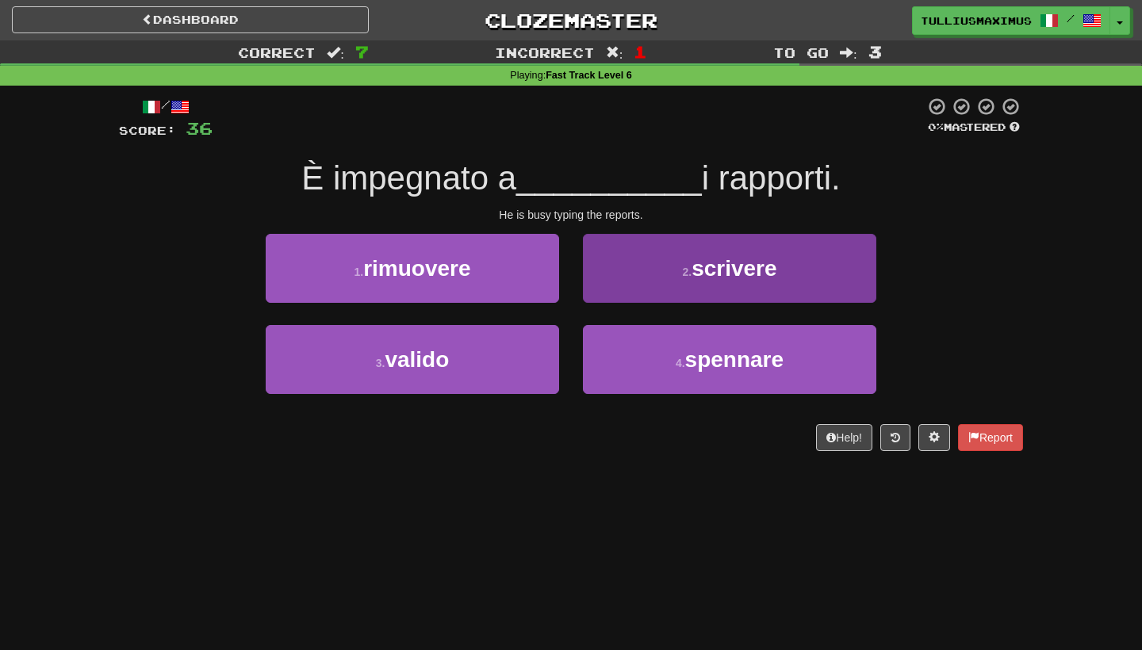
click at [681, 277] on button "2 . scrivere" at bounding box center [729, 268] width 293 height 69
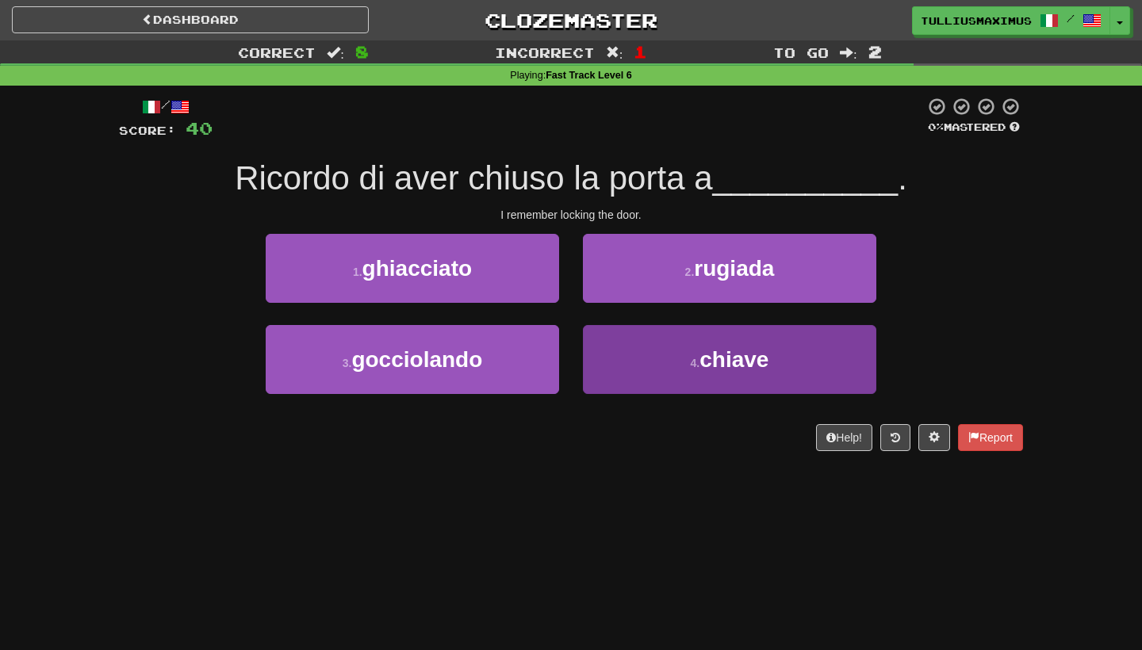
click at [639, 367] on button "4 . chiave" at bounding box center [729, 359] width 293 height 69
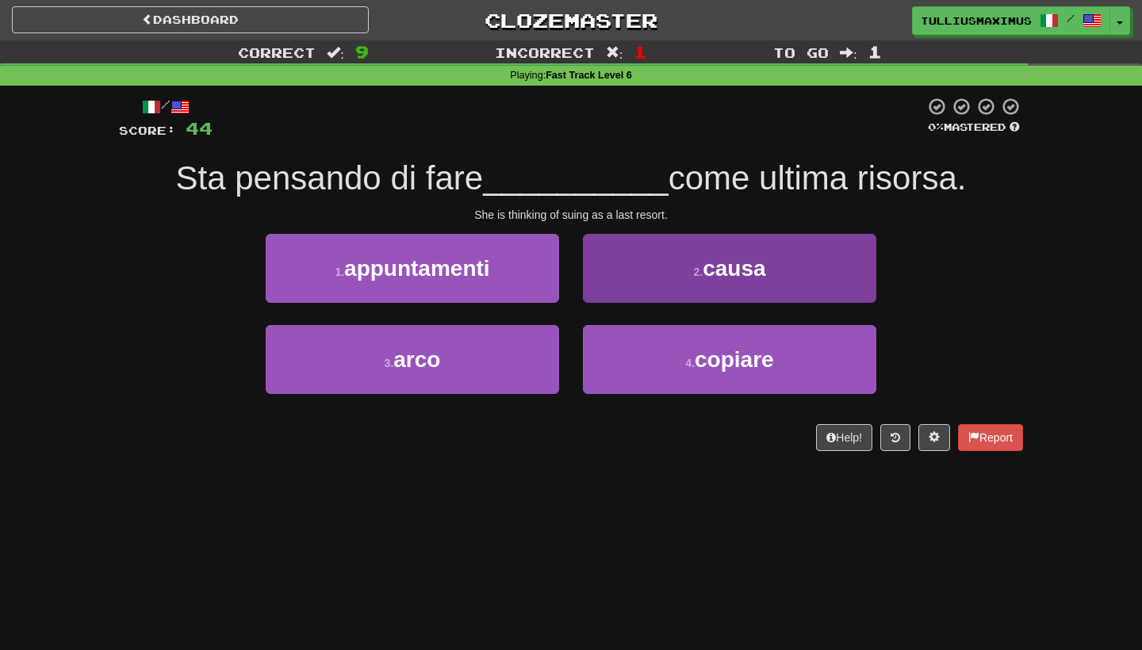
click at [690, 277] on button "2 . causa" at bounding box center [729, 268] width 293 height 69
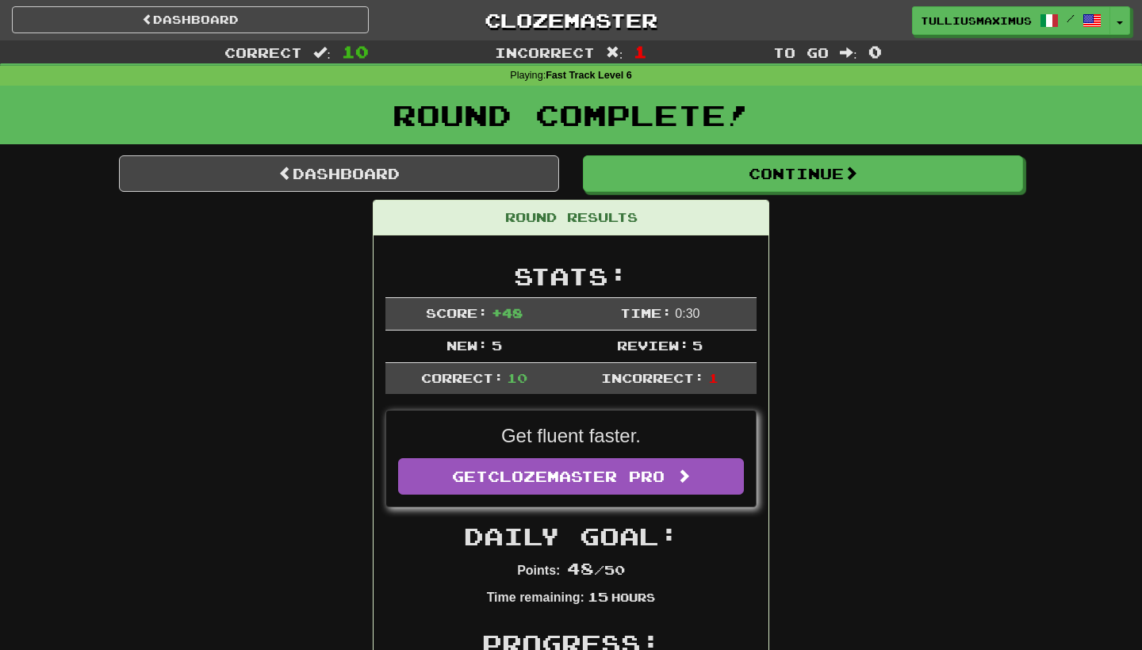
click at [698, 127] on h1 "Round Complete!" at bounding box center [571, 115] width 1130 height 32
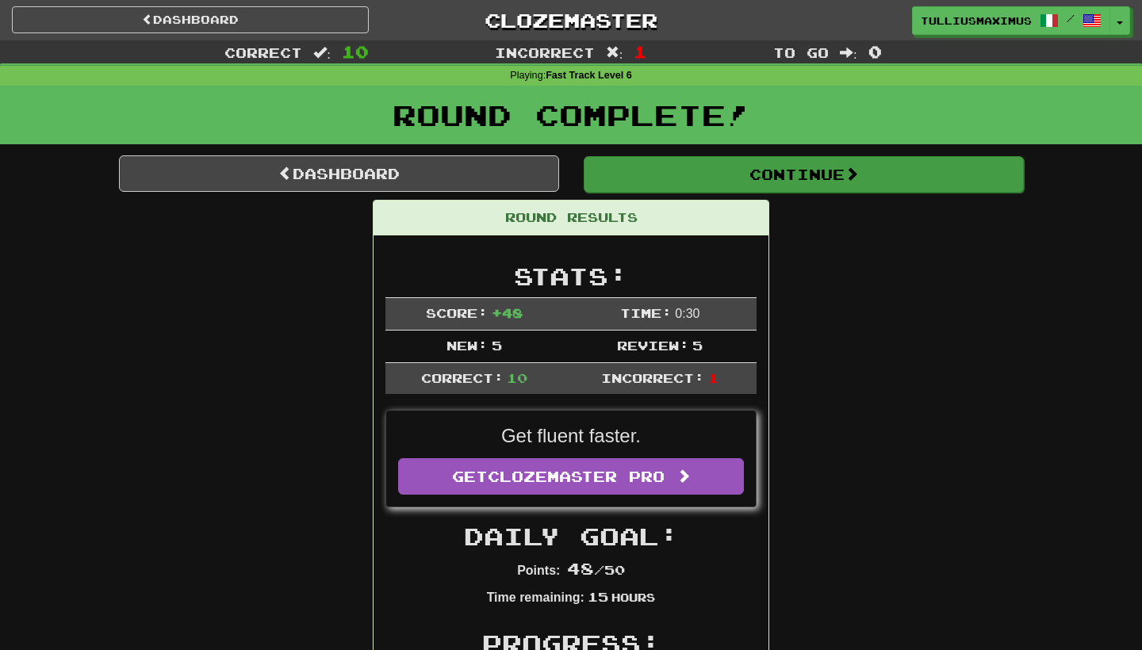
click at [698, 183] on button "Continue" at bounding box center [803, 174] width 440 height 36
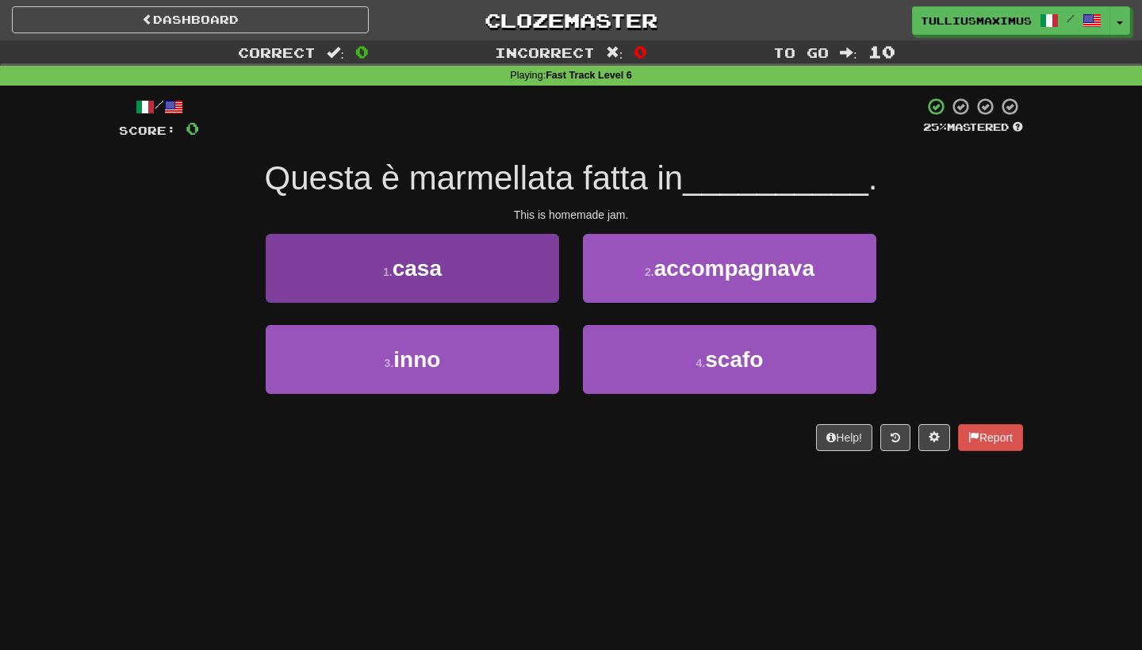
click at [503, 279] on button "1 . casa" at bounding box center [412, 268] width 293 height 69
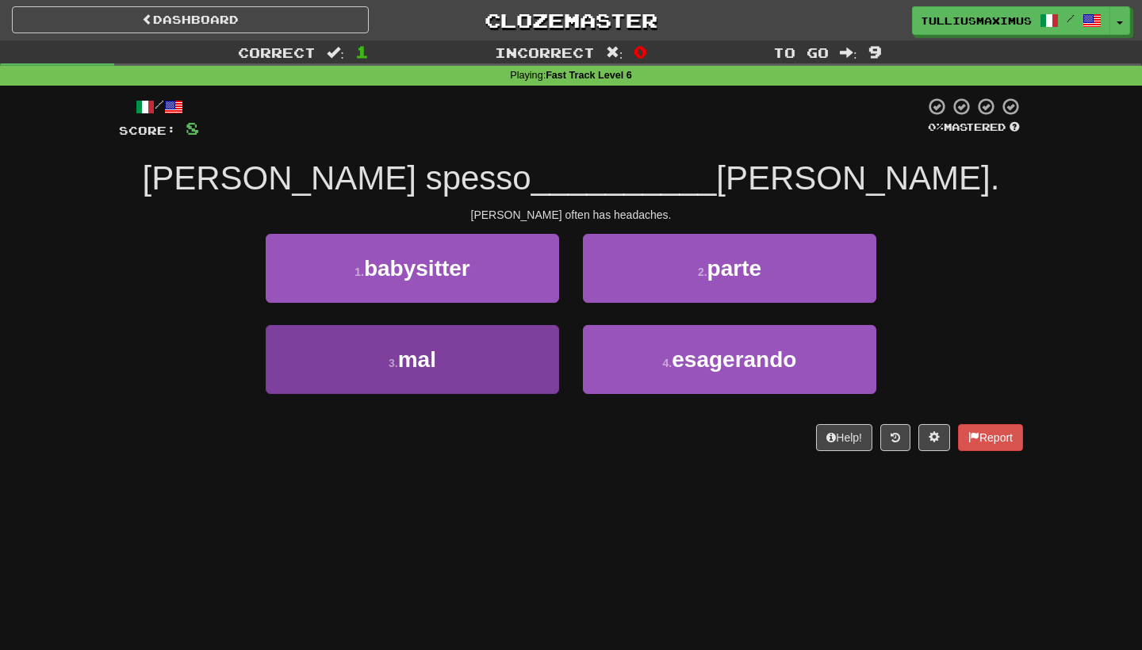
click at [494, 348] on button "3 . mal" at bounding box center [412, 359] width 293 height 69
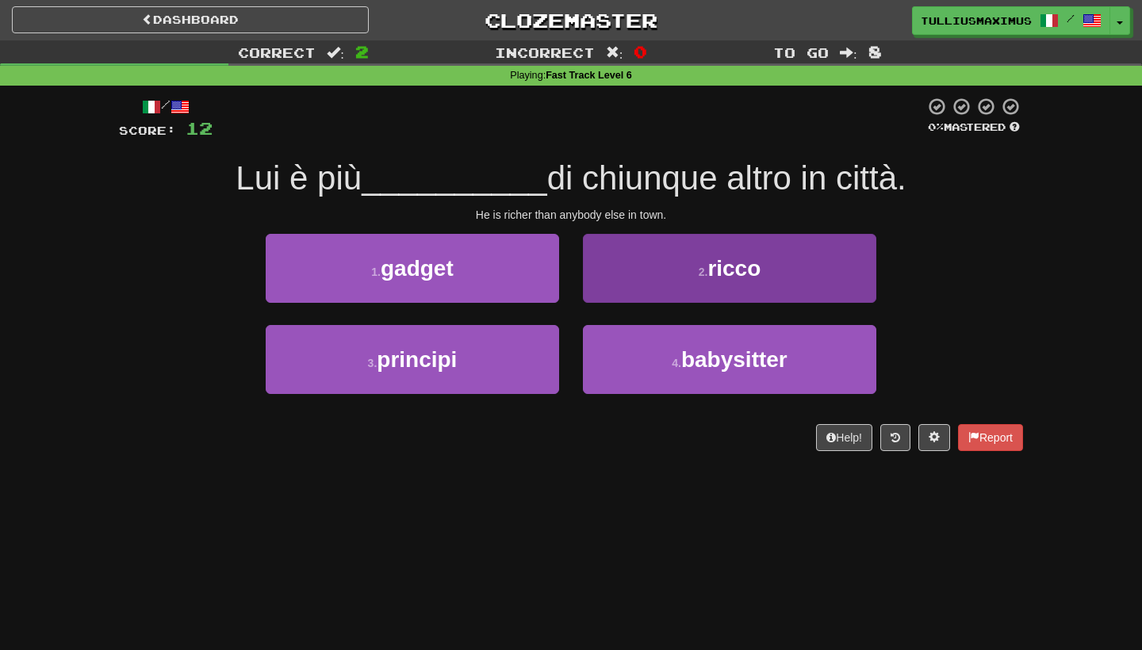
click at [649, 277] on button "2 . ricco" at bounding box center [729, 268] width 293 height 69
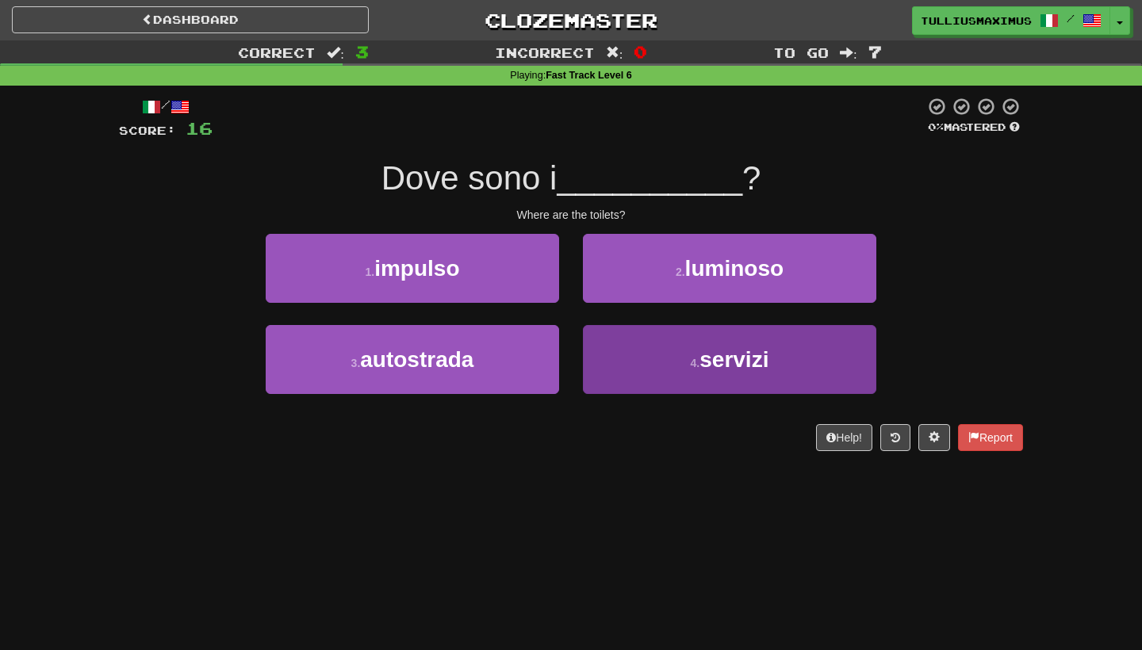
click at [644, 388] on button "4 . servizi" at bounding box center [729, 359] width 293 height 69
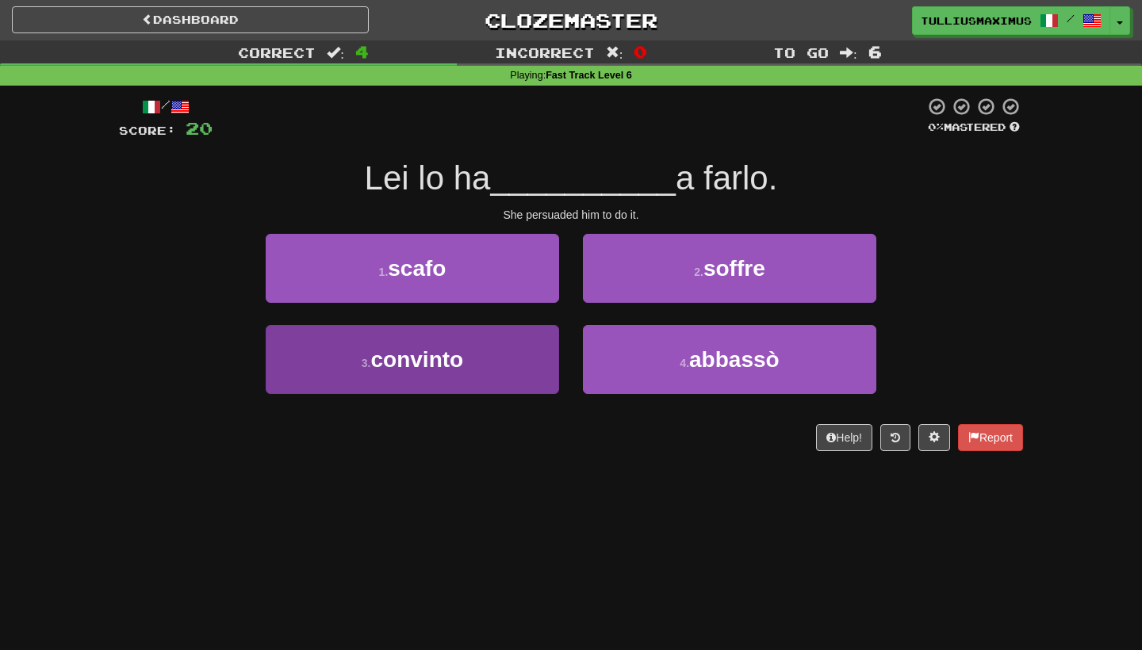
click at [536, 376] on button "3 . convinto" at bounding box center [412, 359] width 293 height 69
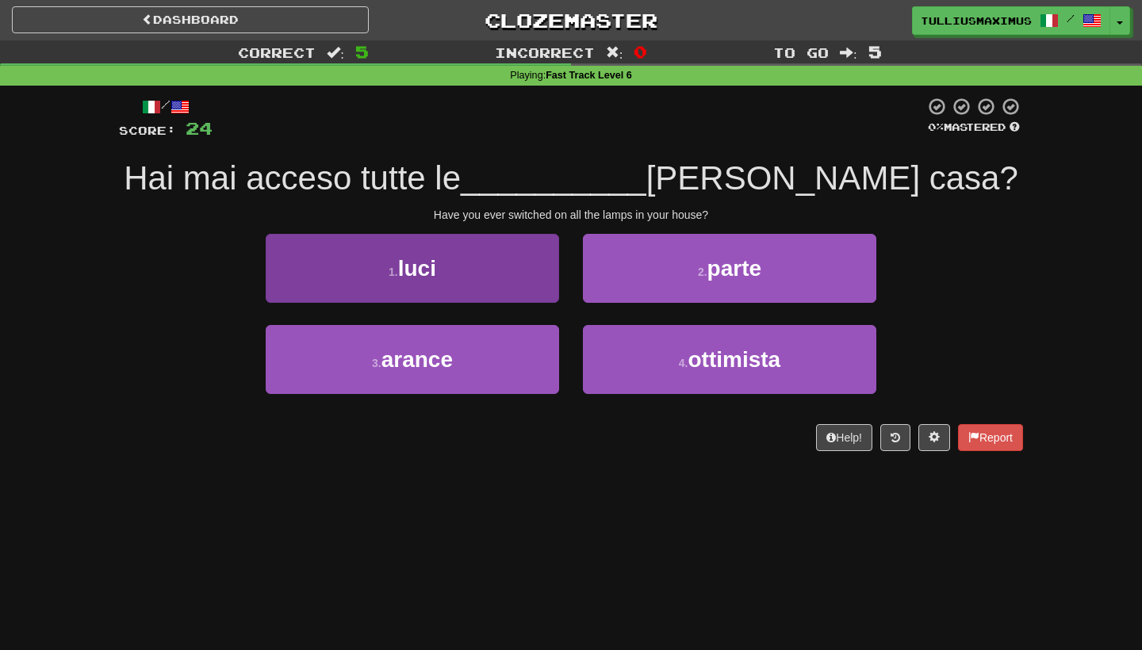
click at [511, 277] on button "1 . luci" at bounding box center [412, 268] width 293 height 69
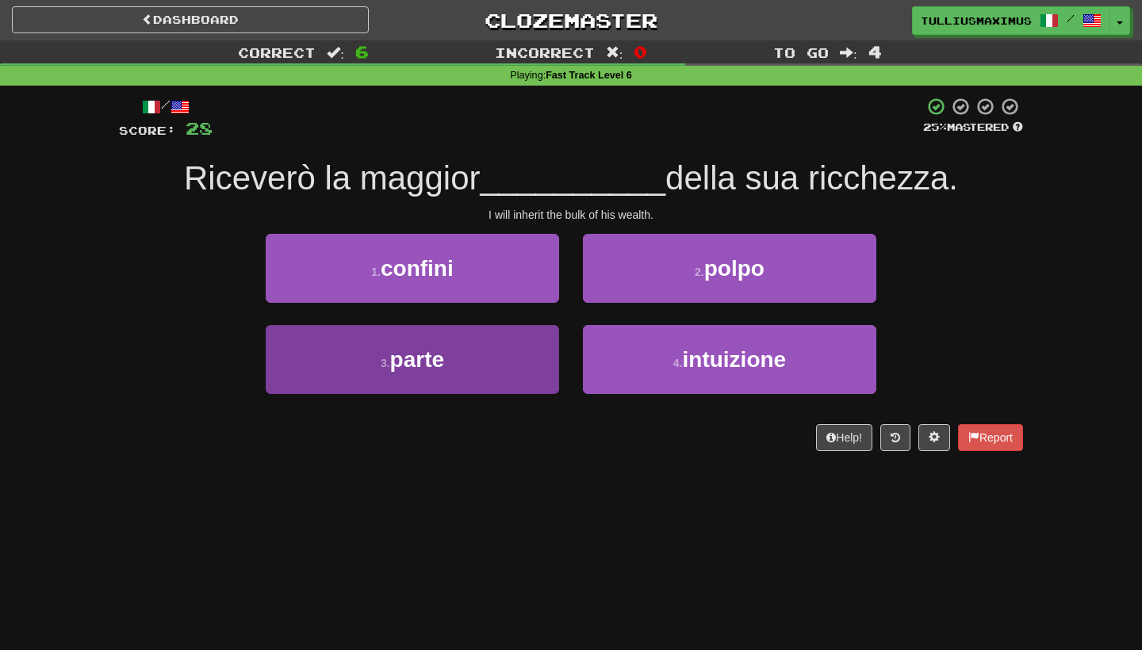
click at [526, 370] on button "3 . parte" at bounding box center [412, 359] width 293 height 69
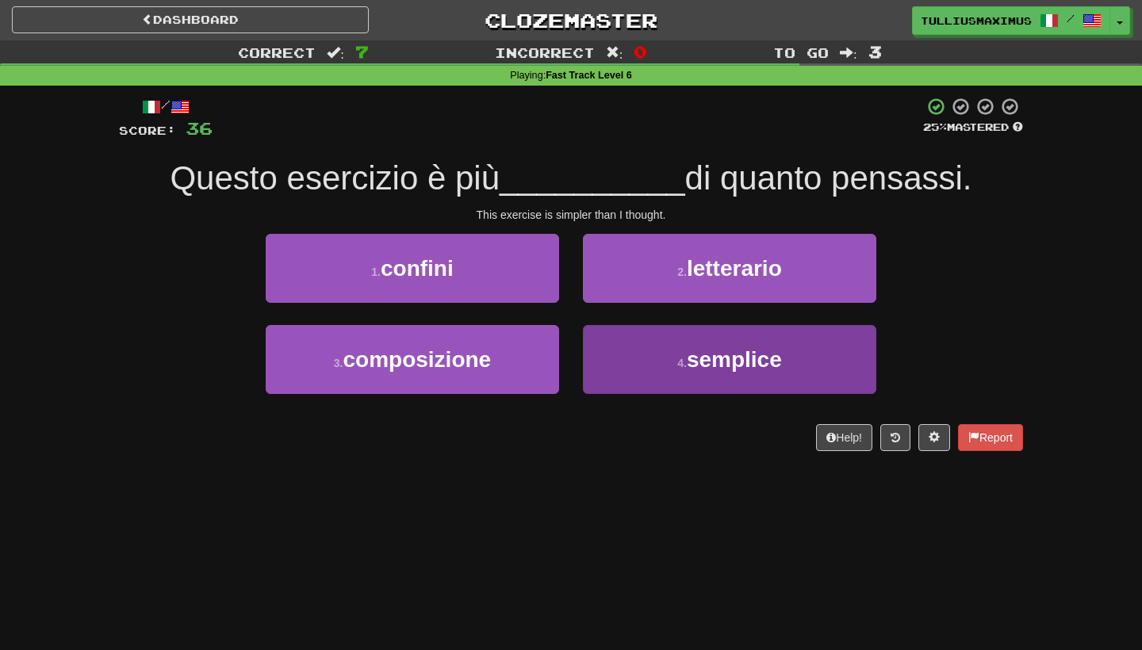
click at [648, 364] on button "4 . semplice" at bounding box center [729, 359] width 293 height 69
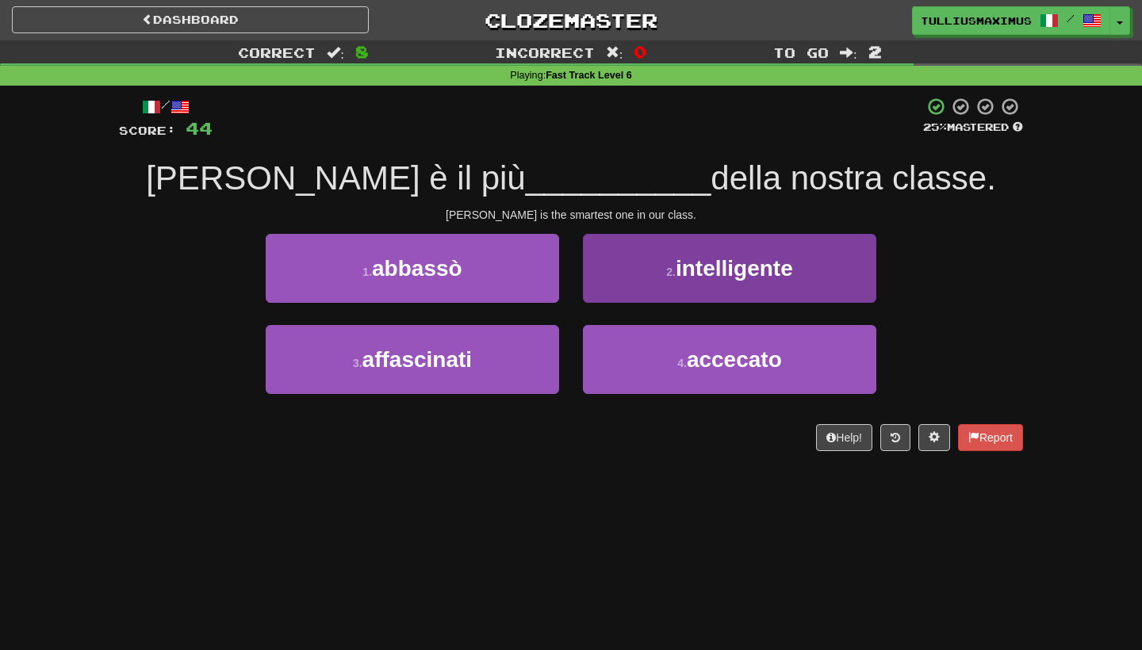
click at [683, 256] on span "intelligente" at bounding box center [733, 268] width 117 height 25
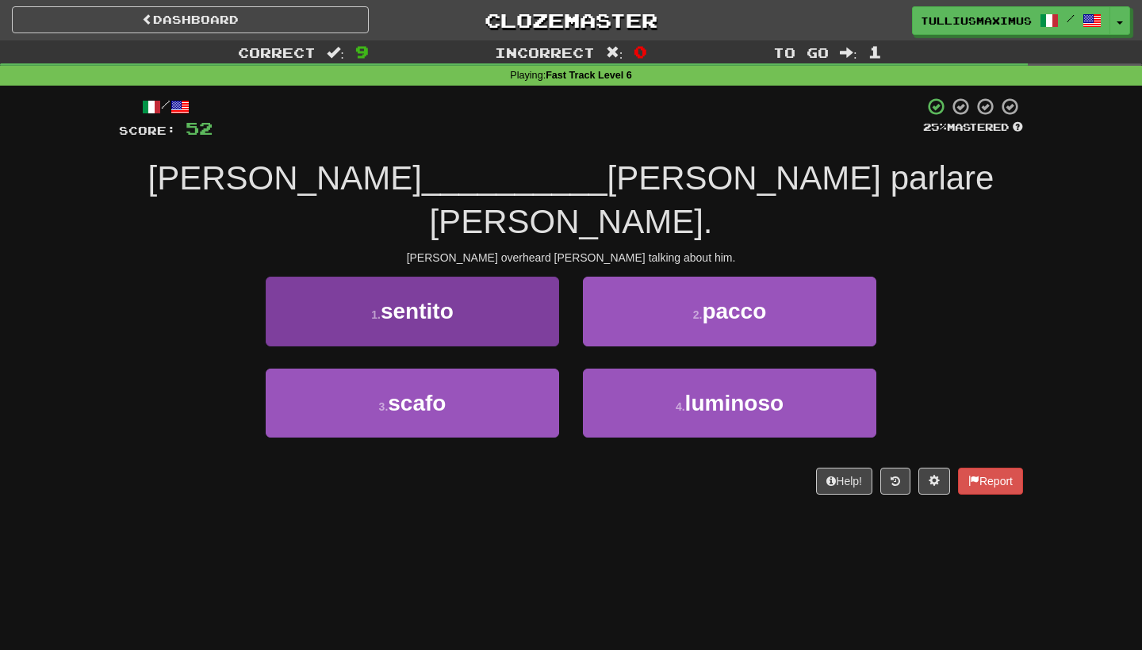
click at [534, 281] on button "1 . sentito" at bounding box center [412, 311] width 293 height 69
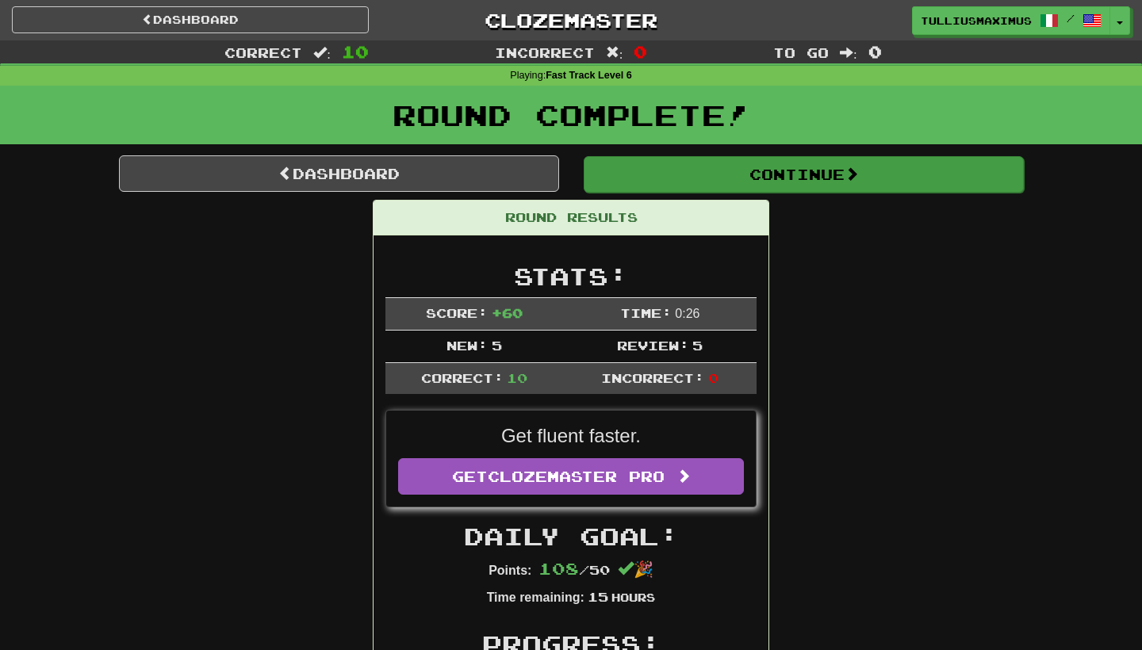
click at [657, 177] on button "Continue" at bounding box center [803, 174] width 440 height 36
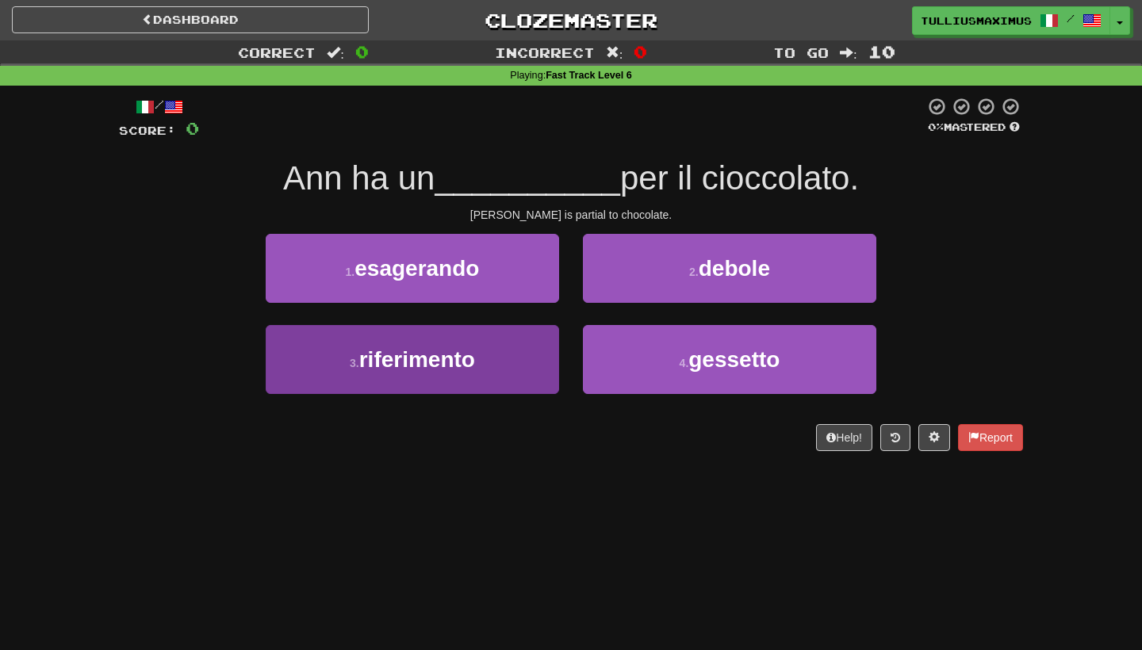
click at [524, 357] on button "3 . riferimento" at bounding box center [412, 359] width 293 height 69
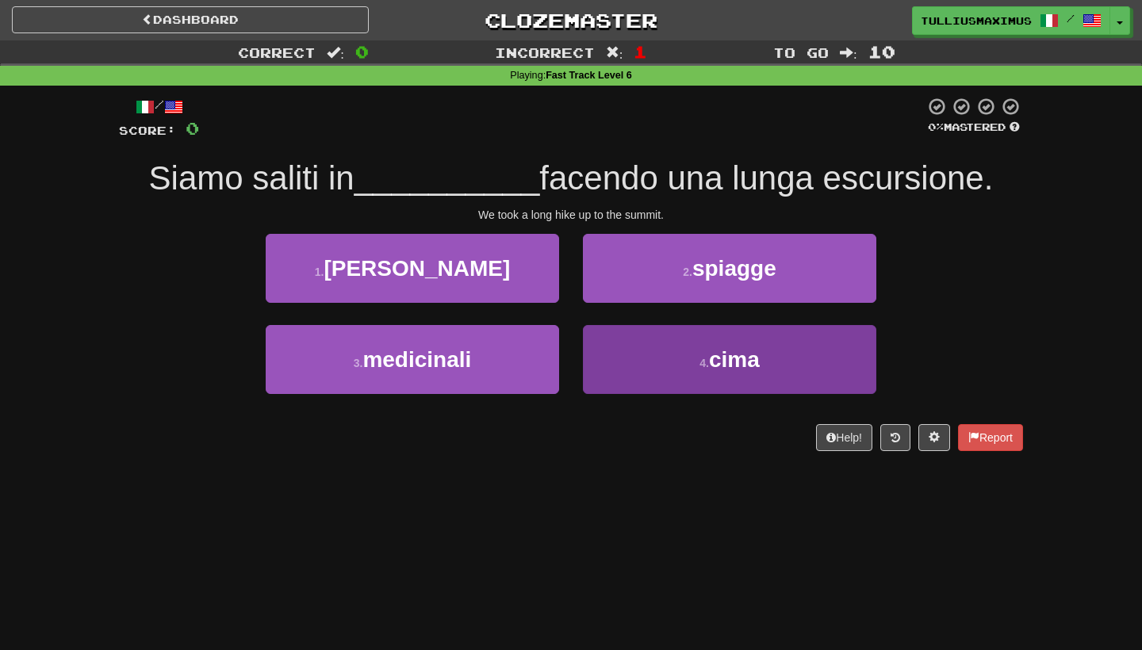
click at [640, 348] on button "4 . cima" at bounding box center [729, 359] width 293 height 69
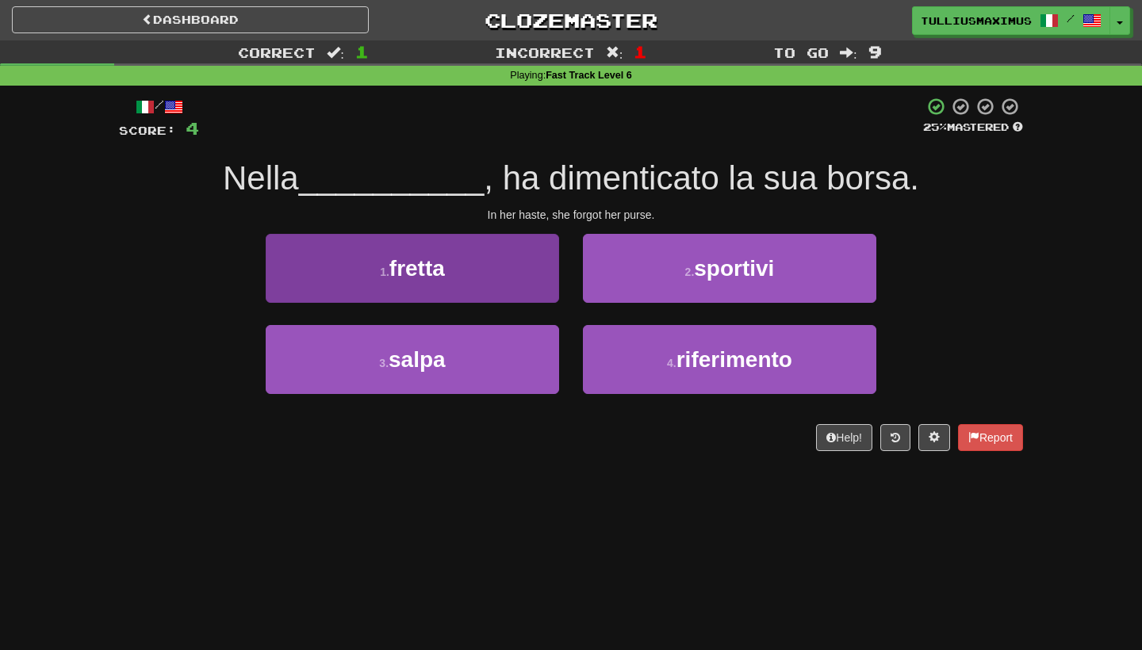
click at [517, 288] on button "1 . fretta" at bounding box center [412, 268] width 293 height 69
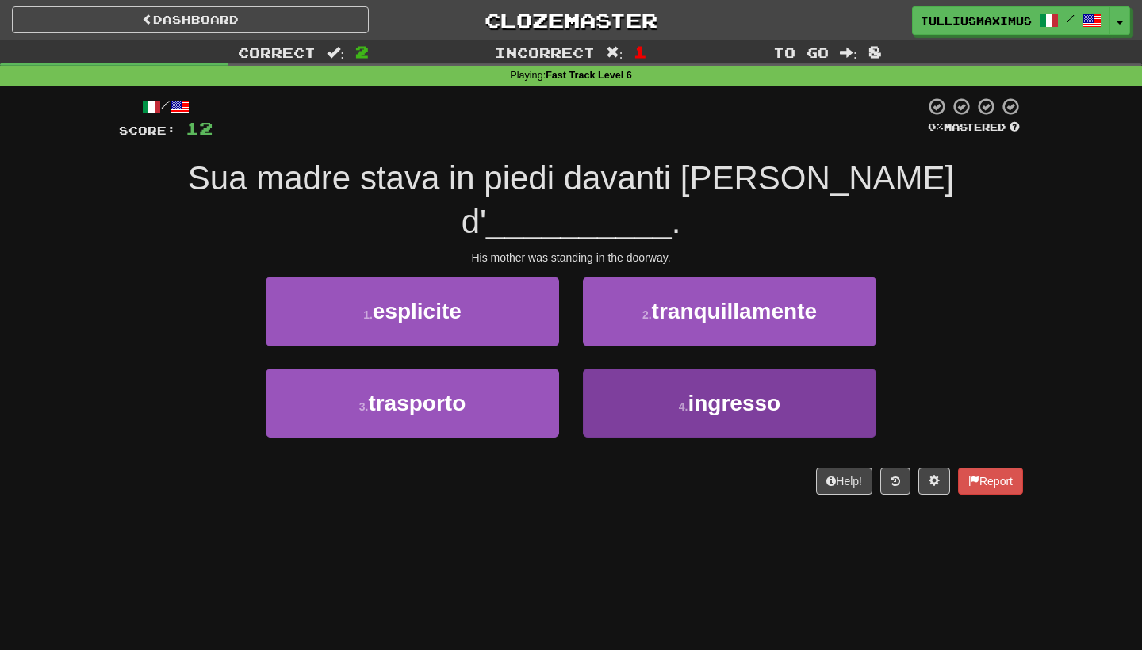
click at [601, 369] on button "4 . ingresso" at bounding box center [729, 403] width 293 height 69
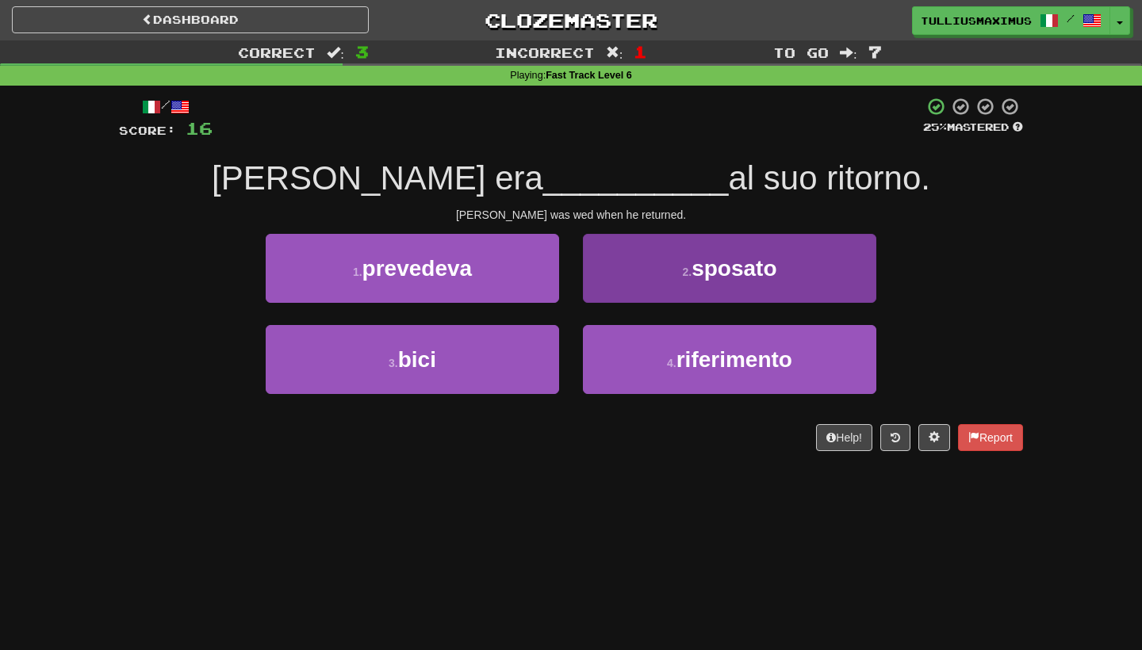
click at [677, 258] on button "2 . sposato" at bounding box center [729, 268] width 293 height 69
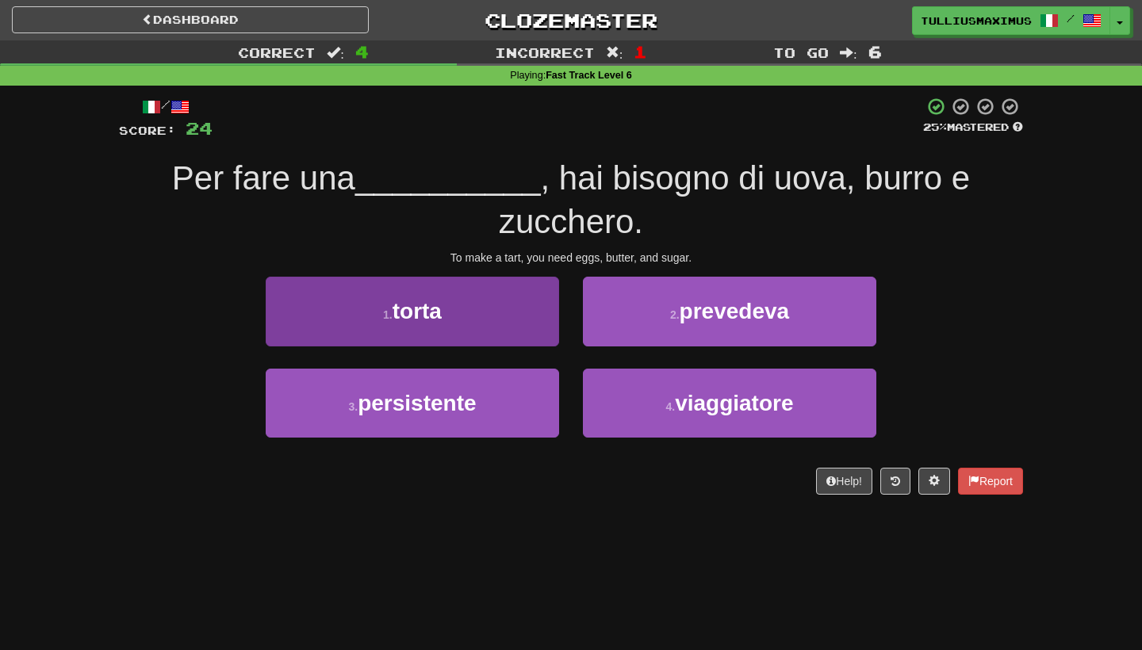
click at [544, 302] on button "1 . torta" at bounding box center [412, 311] width 293 height 69
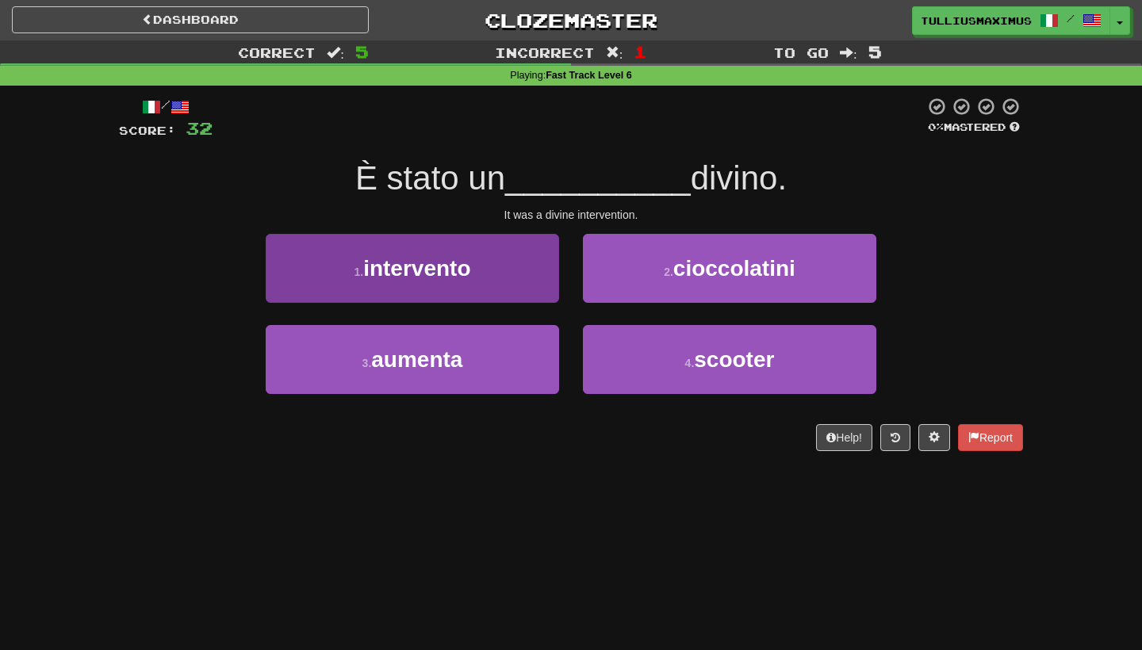
click at [511, 282] on button "1 . intervento" at bounding box center [412, 268] width 293 height 69
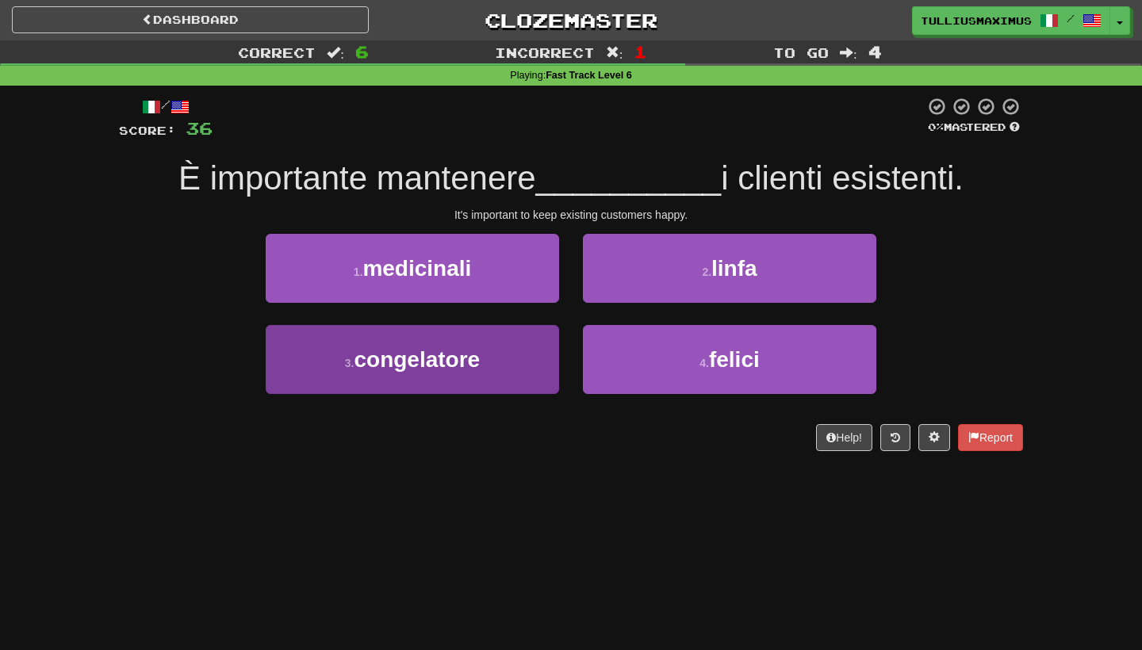
click at [498, 359] on button "3 . congelatore" at bounding box center [412, 359] width 293 height 69
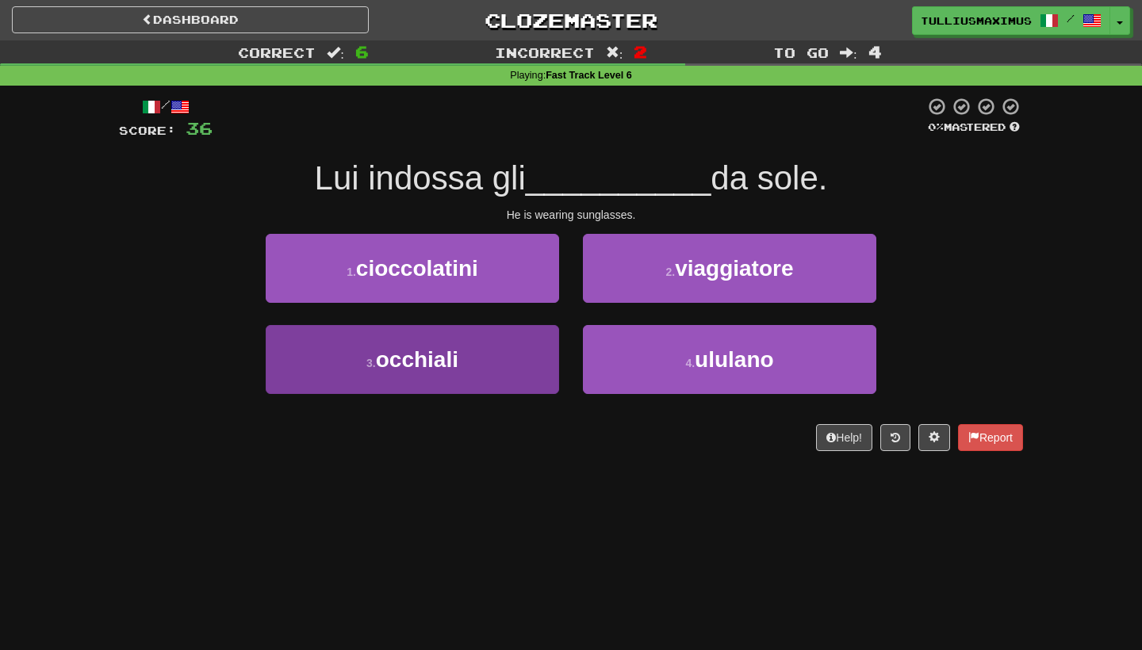
click at [518, 384] on button "3 . occhiali" at bounding box center [412, 359] width 293 height 69
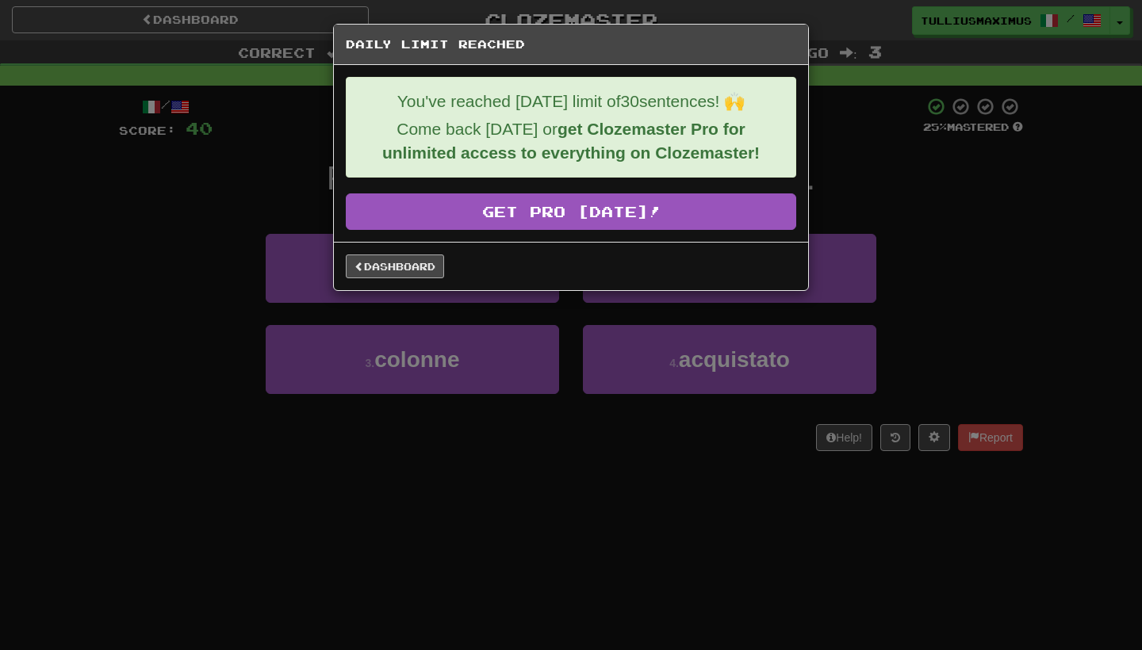
click at [423, 269] on link "Dashboard" at bounding box center [395, 266] width 98 height 24
